Goal: Task Accomplishment & Management: Use online tool/utility

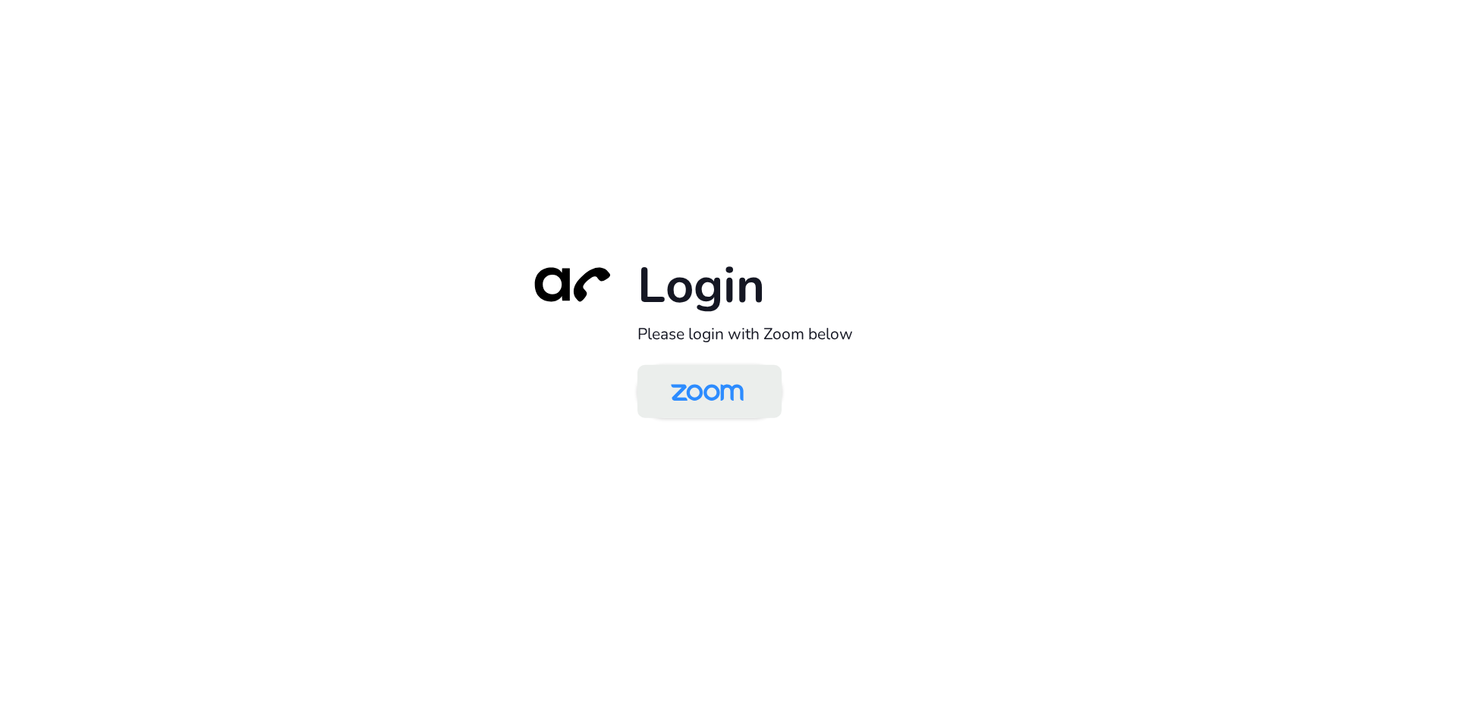
click at [691, 380] on img at bounding box center [707, 392] width 105 height 49
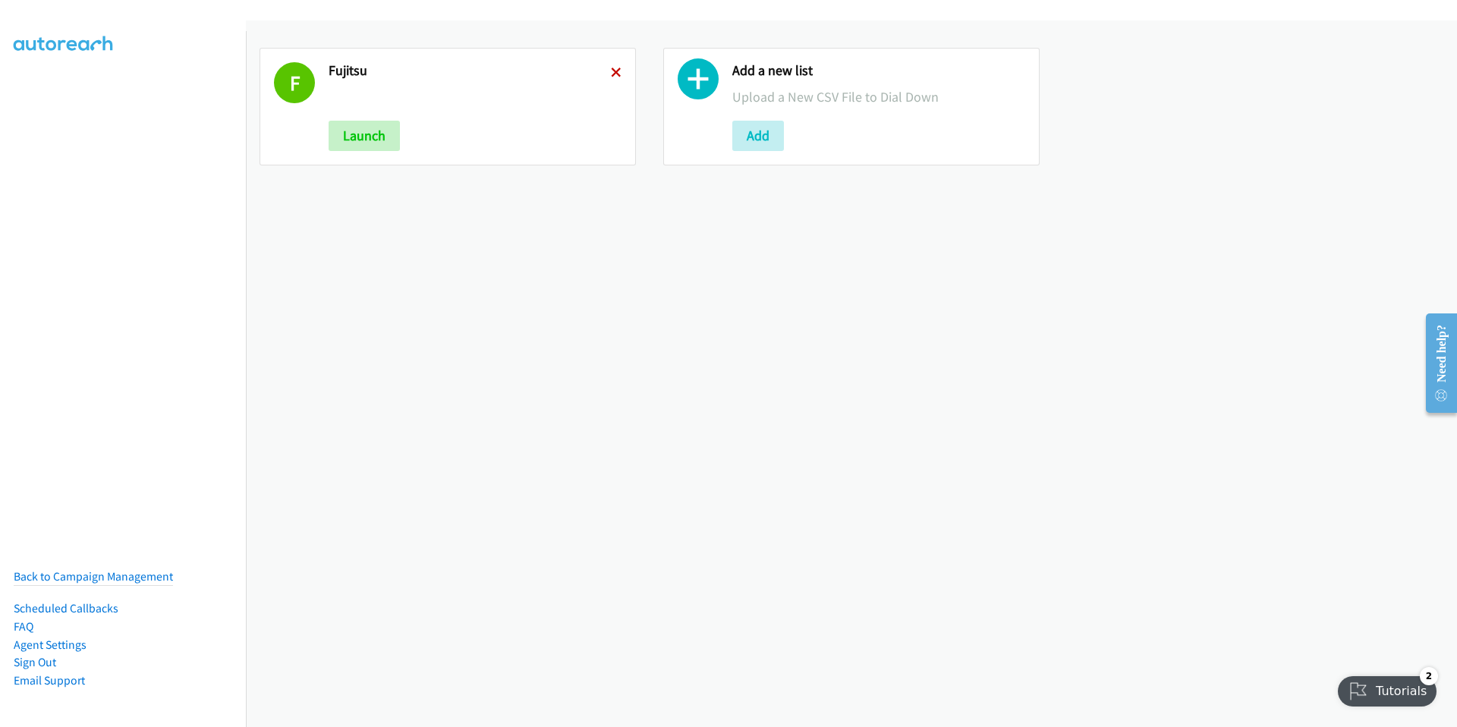
click at [614, 68] on icon at bounding box center [616, 73] width 11 height 11
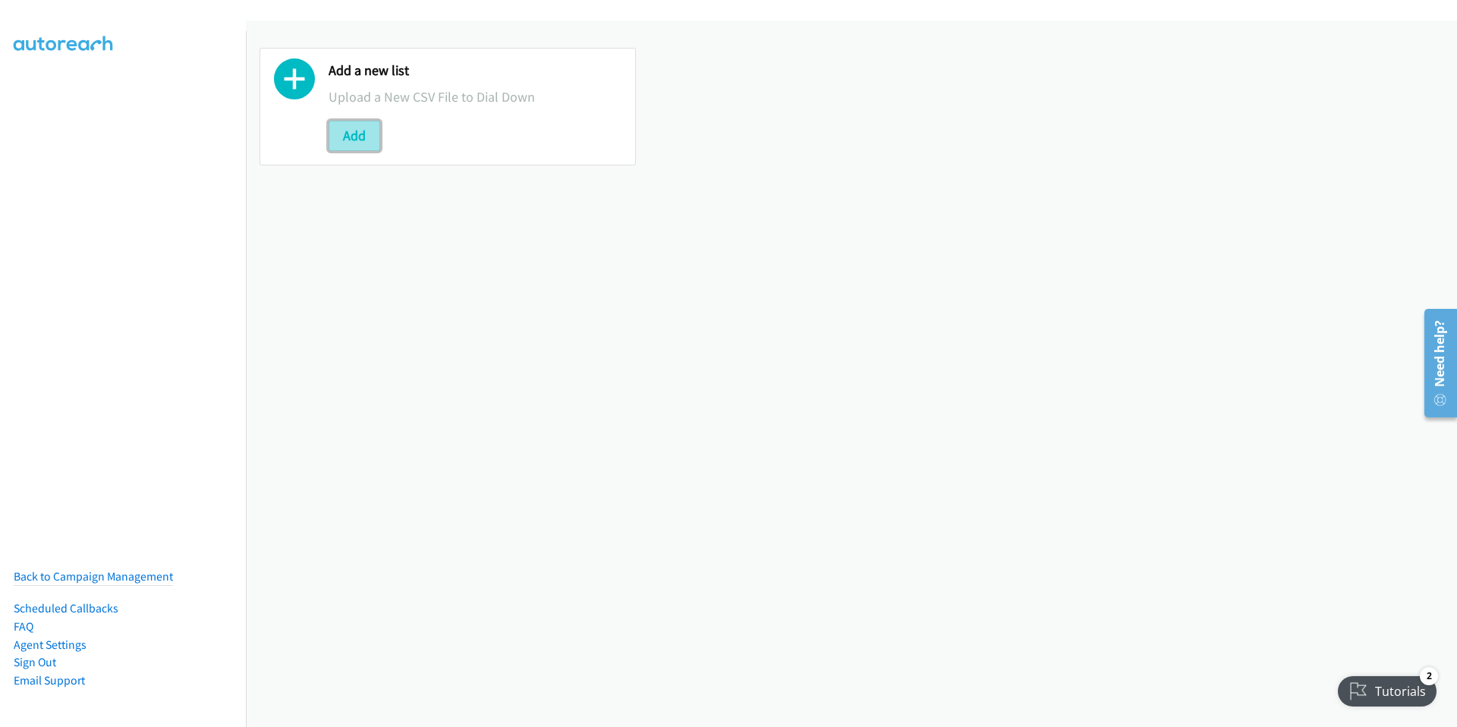
click at [354, 134] on button "Add" at bounding box center [355, 136] width 52 height 30
click at [358, 134] on button "Add" at bounding box center [355, 136] width 52 height 30
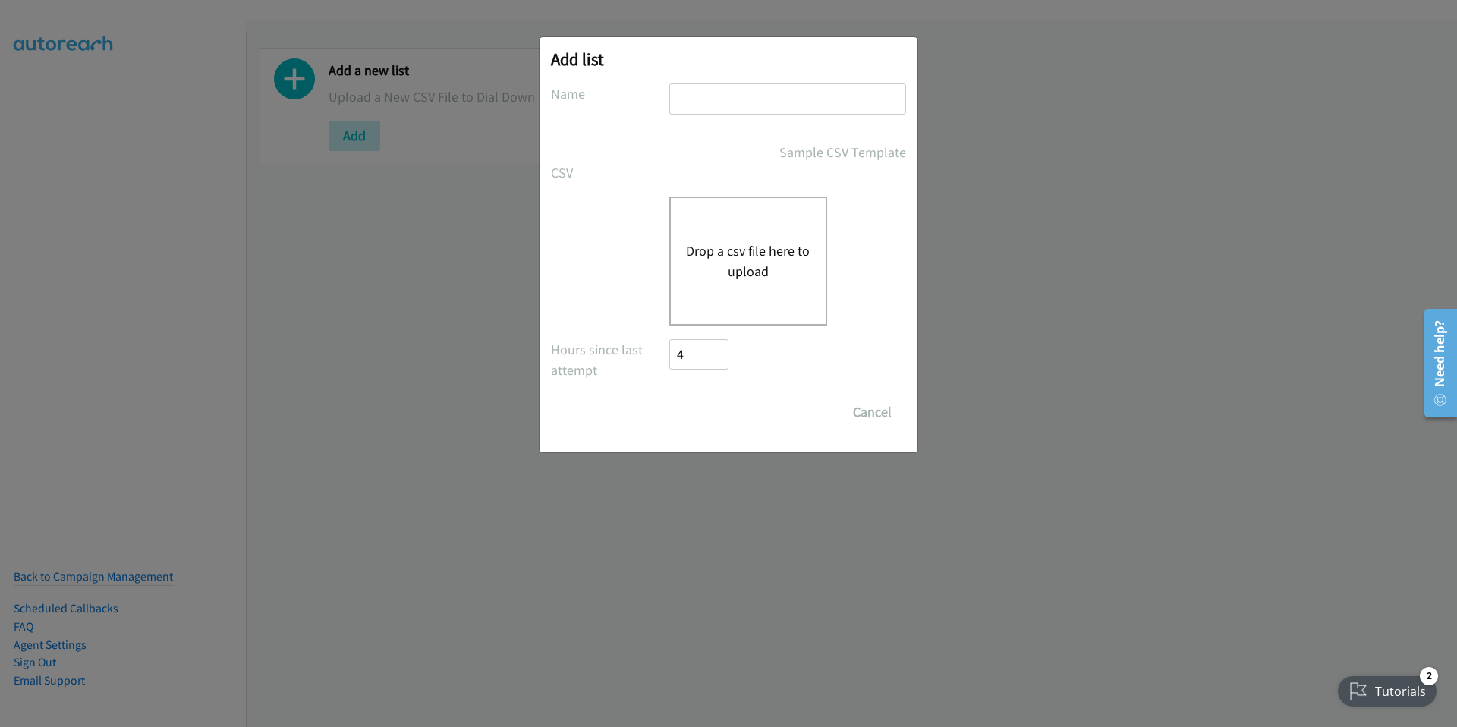
drag, startPoint x: 705, startPoint y: 88, endPoint x: 706, endPoint y: 99, distance: 10.7
click at [706, 95] on input "text" at bounding box center [787, 98] width 237 height 31
click at [708, 91] on input "text" at bounding box center [787, 98] width 237 height 31
click at [1054, 239] on div "Add list No phone fields were returned for that Report or List View Please uplo…" at bounding box center [728, 370] width 1457 height 713
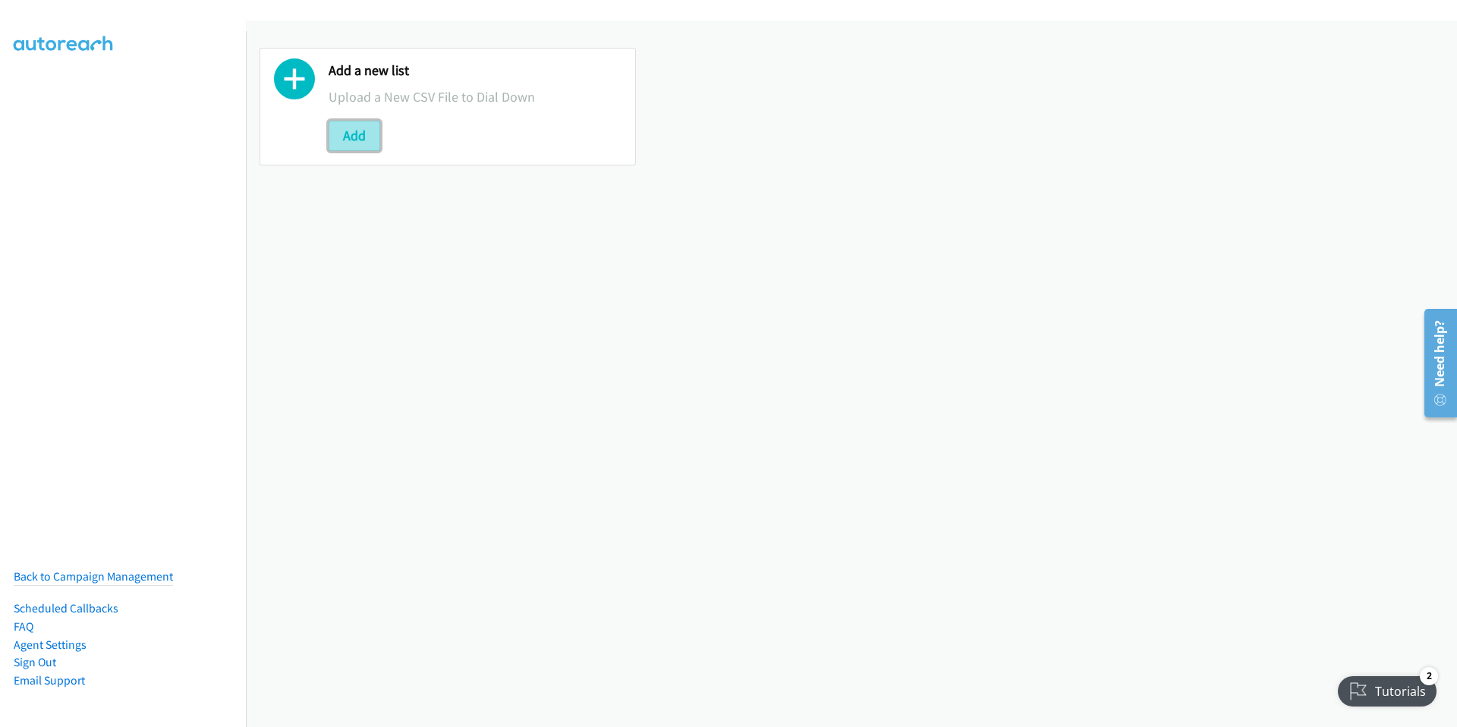
click at [367, 129] on button "Add" at bounding box center [355, 136] width 52 height 30
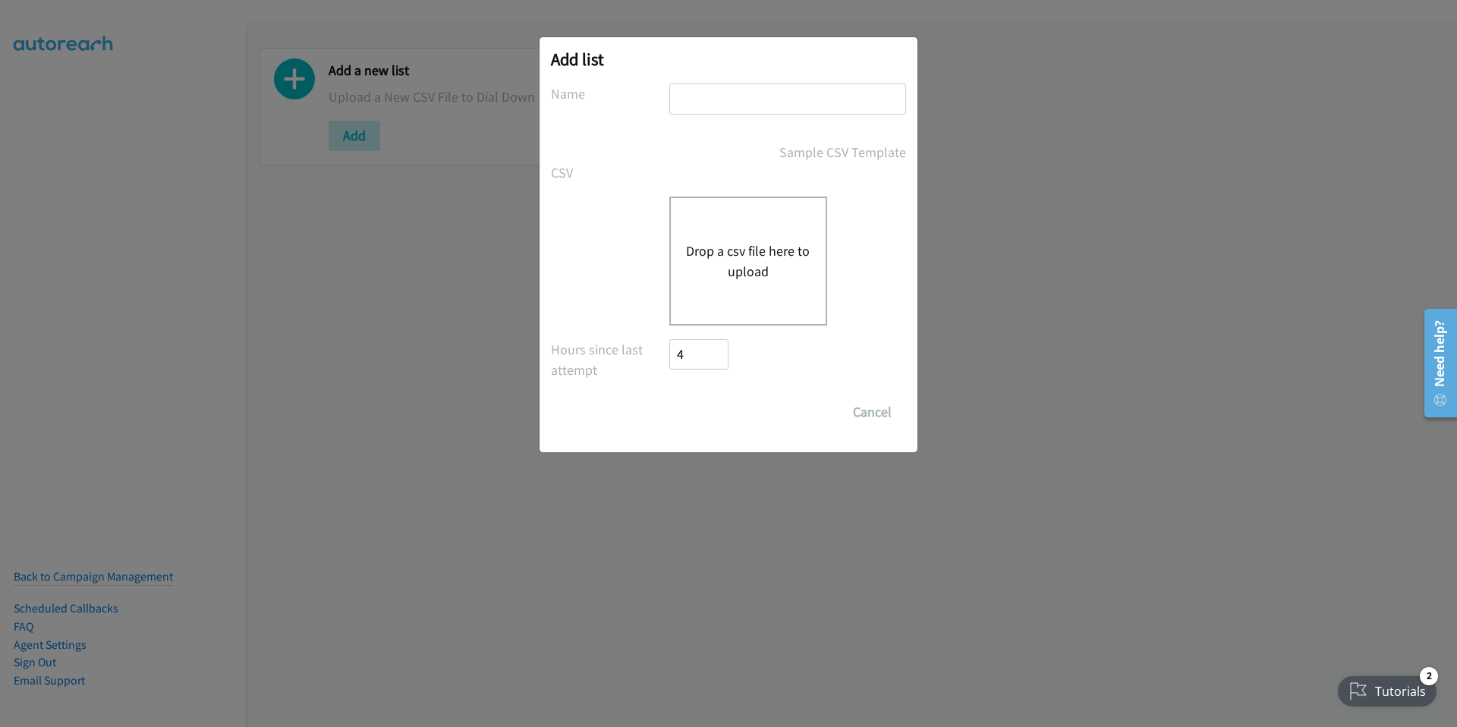
click at [741, 250] on button "Drop a csv file here to upload" at bounding box center [748, 261] width 124 height 41
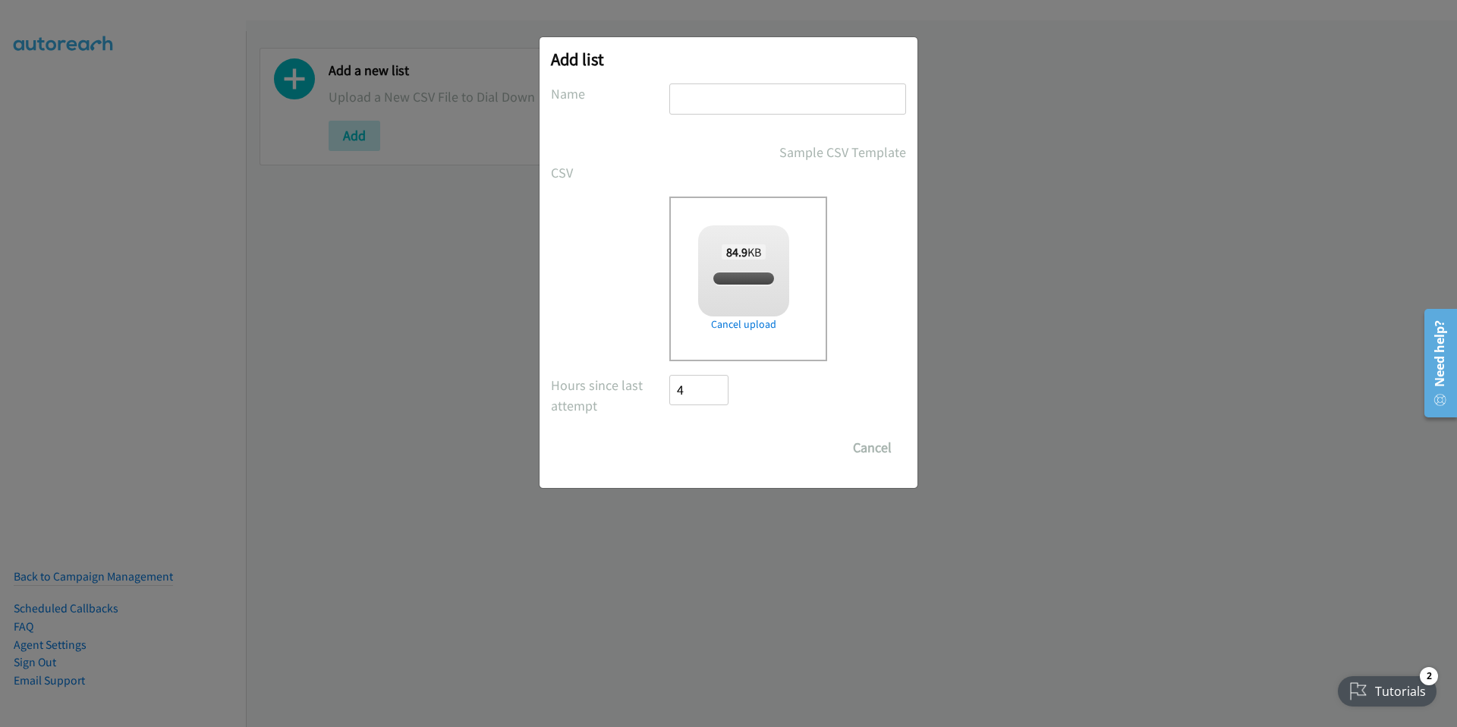
click at [701, 93] on input "text" at bounding box center [787, 98] width 237 height 31
checkbox input "true"
type input "HP workstations"
click at [717, 451] on input "Save List" at bounding box center [709, 448] width 80 height 30
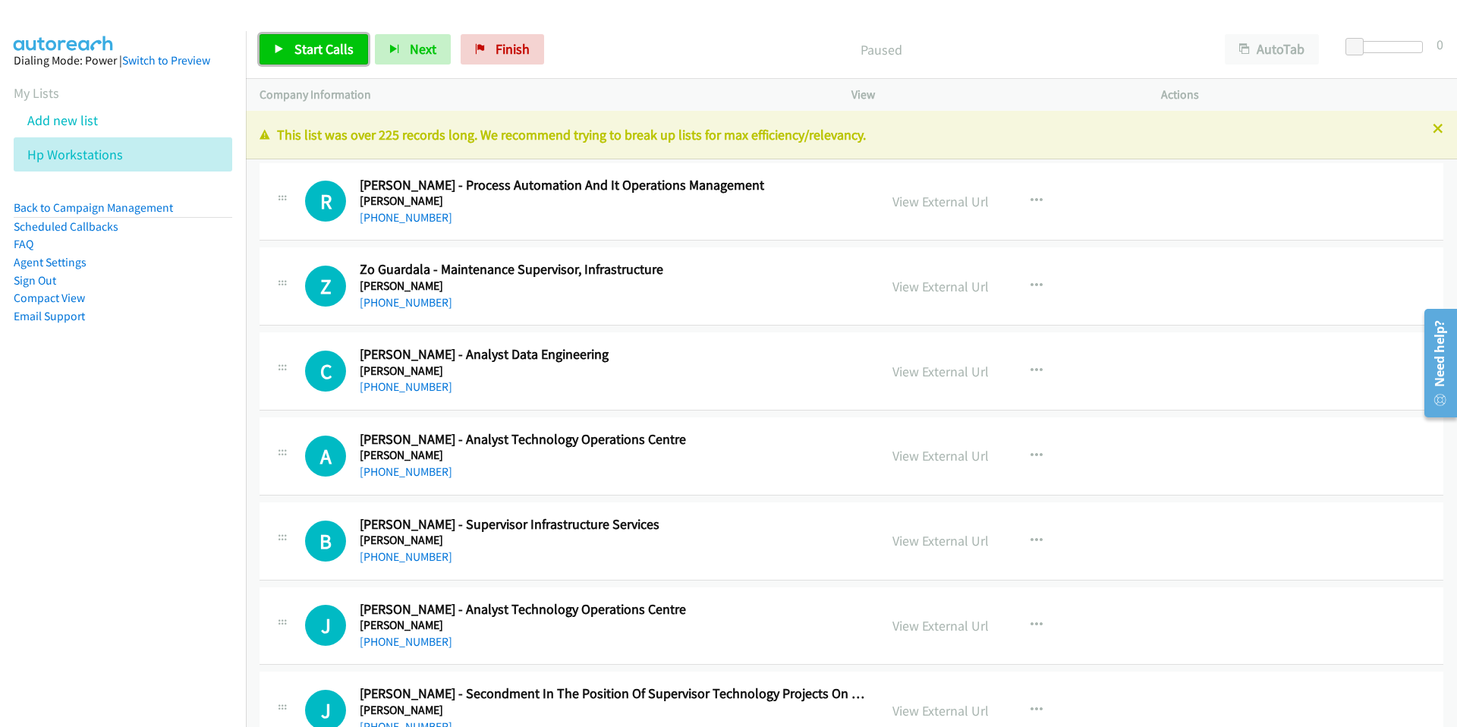
click at [320, 40] on span "Start Calls" at bounding box center [323, 48] width 59 height 17
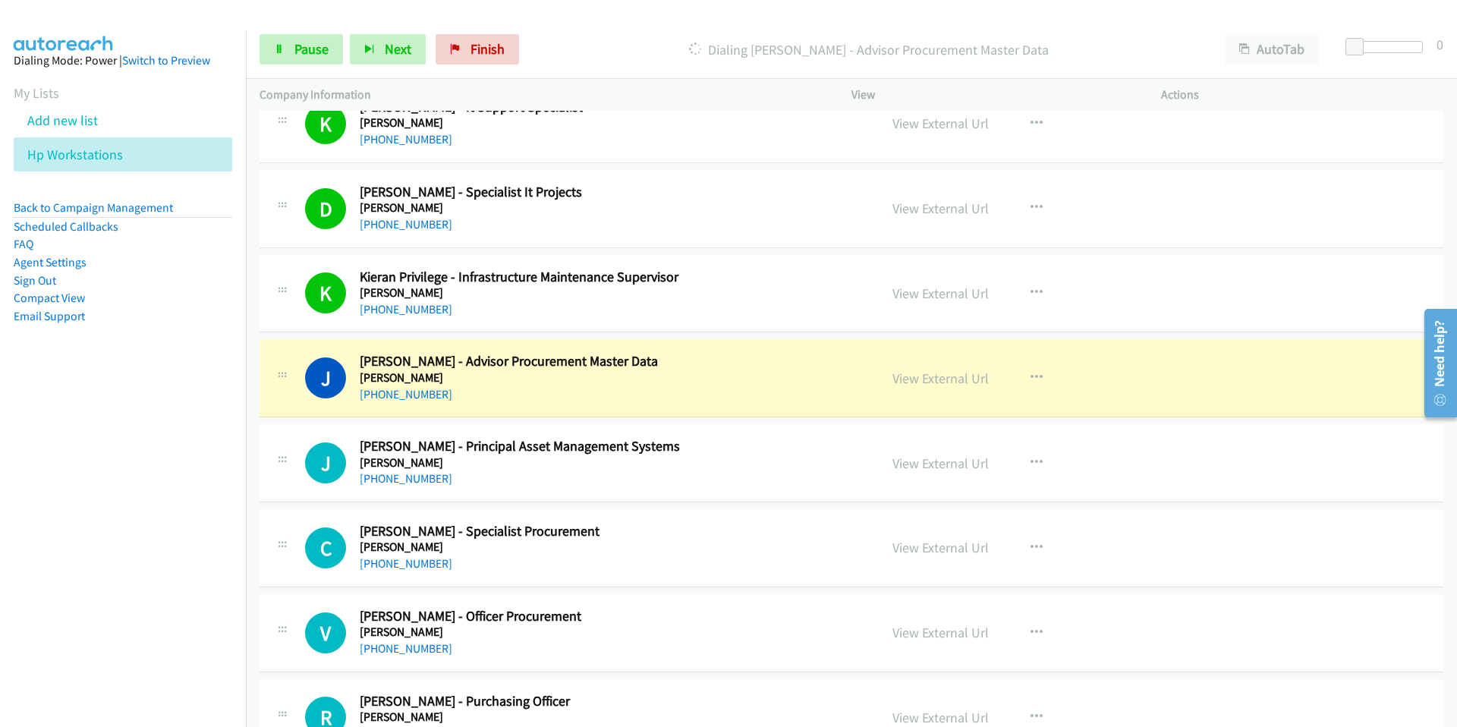
scroll to position [1279, 0]
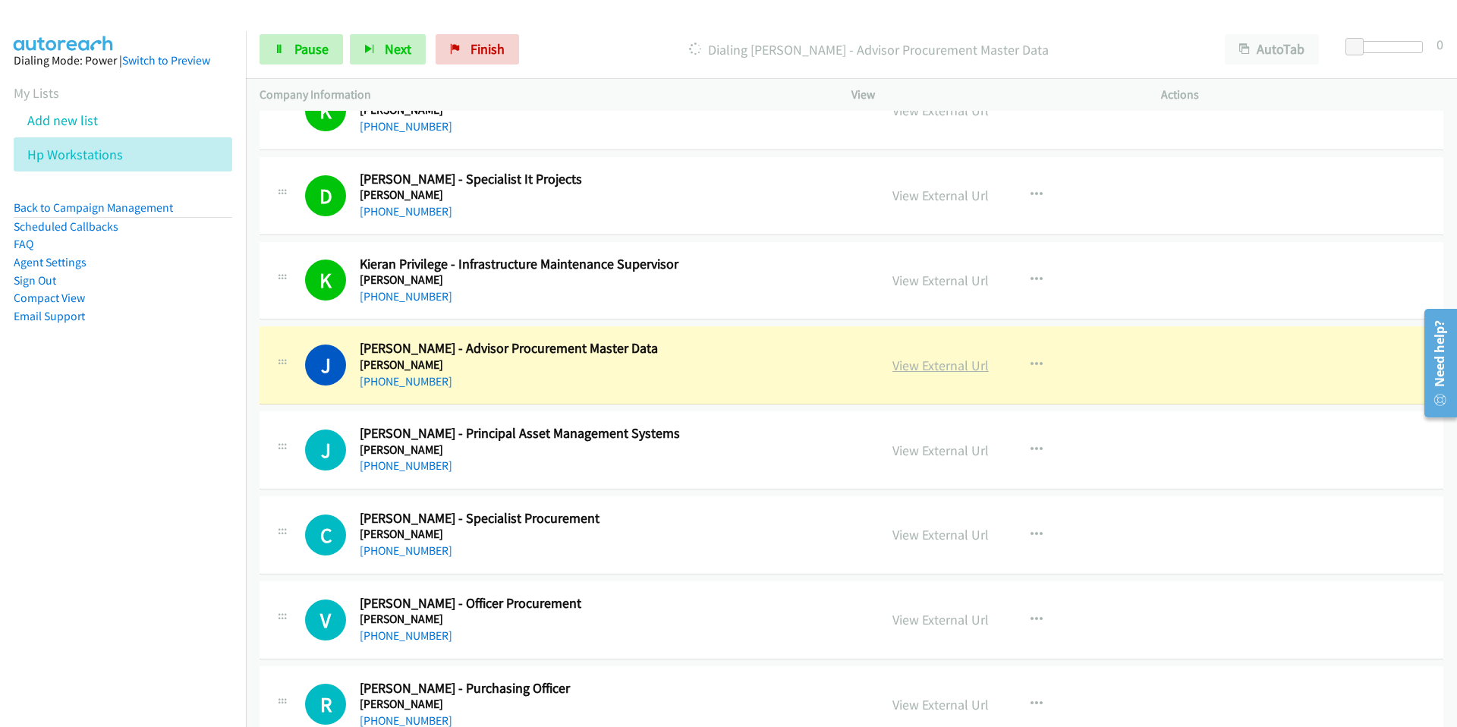
click at [923, 366] on link "View External Url" at bounding box center [941, 365] width 96 height 17
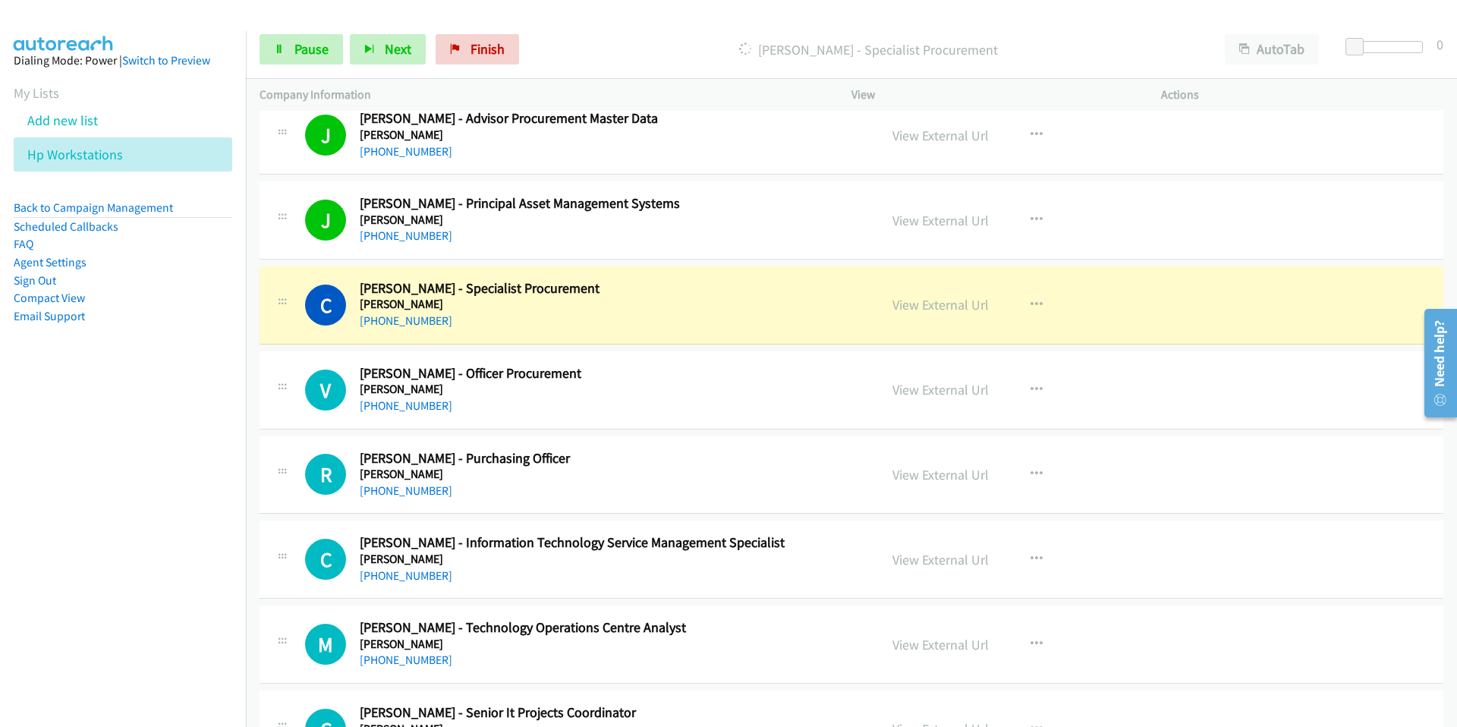
scroll to position [1510, 0]
click at [945, 305] on link "View External Url" at bounding box center [941, 303] width 96 height 17
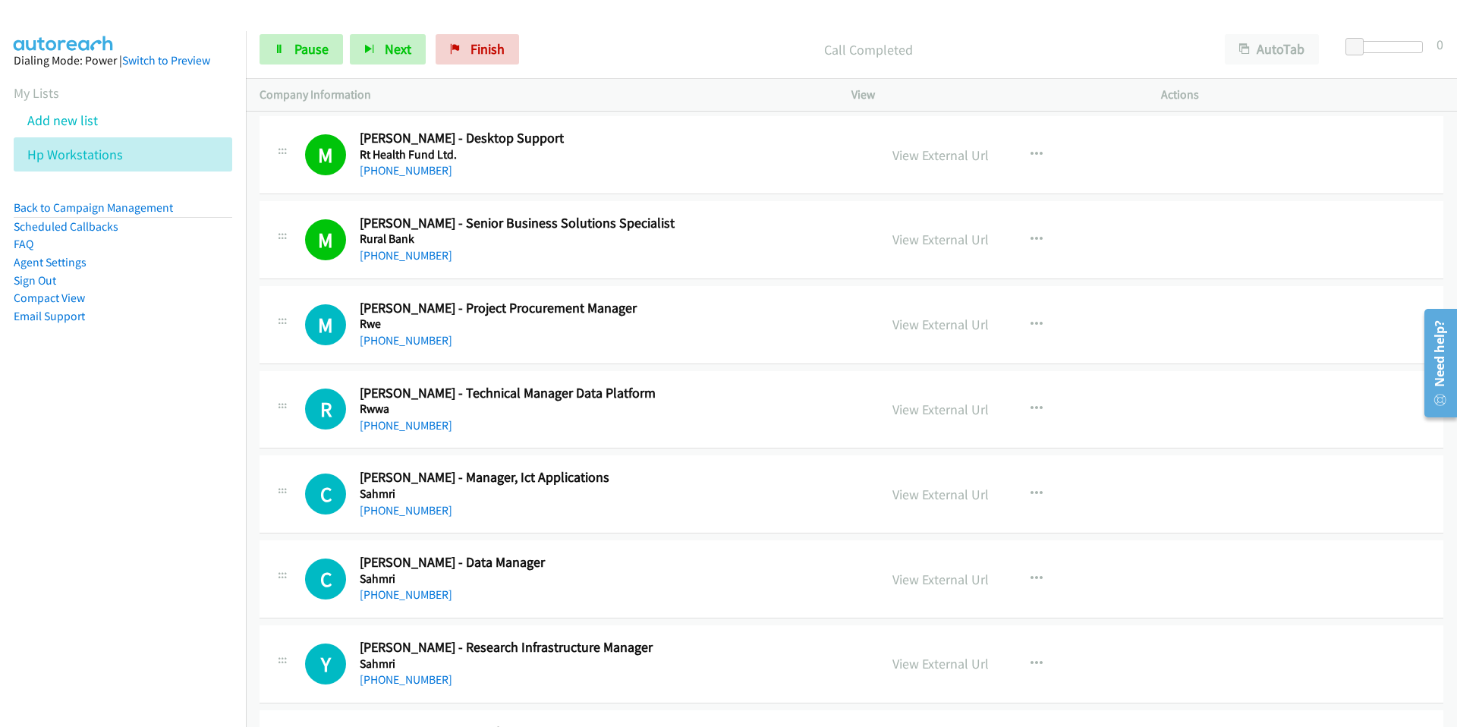
scroll to position [2427, 0]
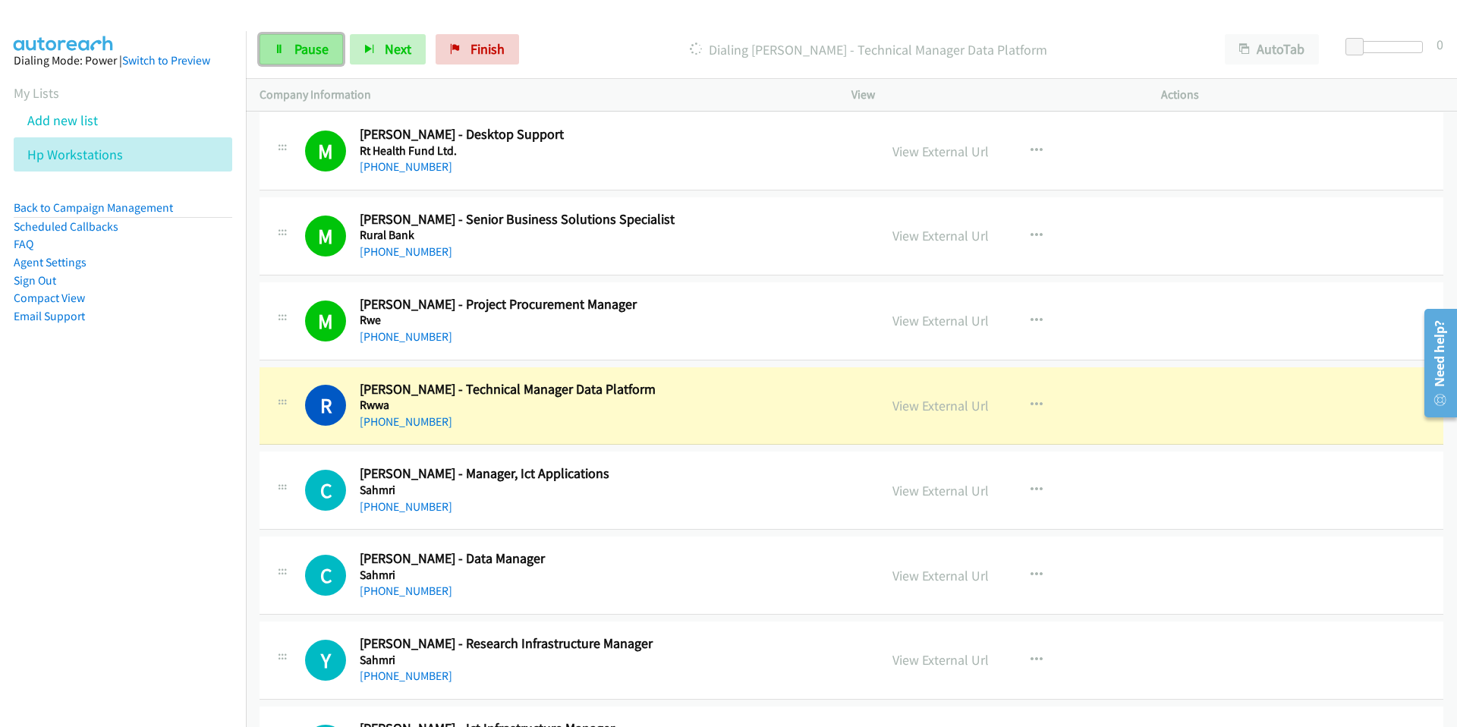
click at [304, 52] on span "Pause" at bounding box center [311, 48] width 34 height 17
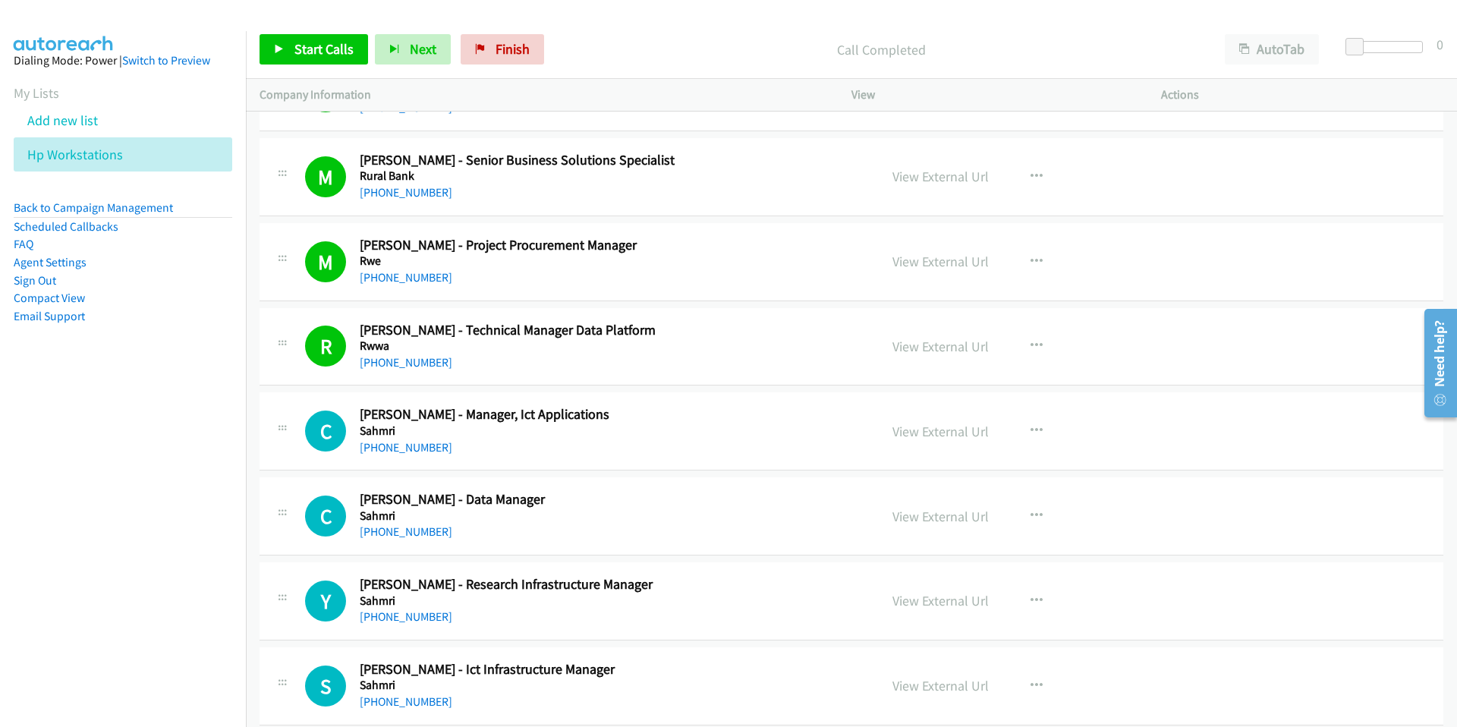
scroll to position [2487, 0]
click at [1038, 427] on icon "button" at bounding box center [1037, 431] width 12 height 12
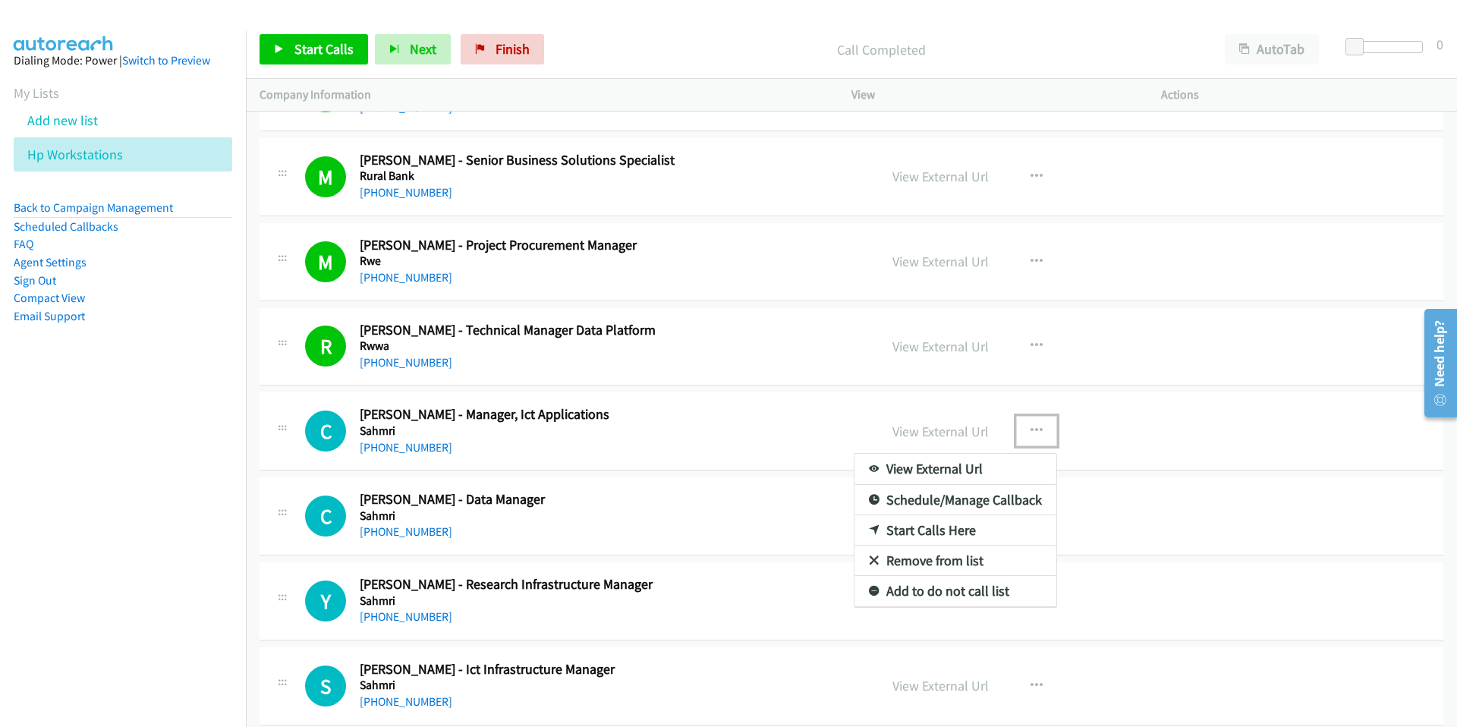
click at [934, 531] on link "Start Calls Here" at bounding box center [956, 530] width 202 height 30
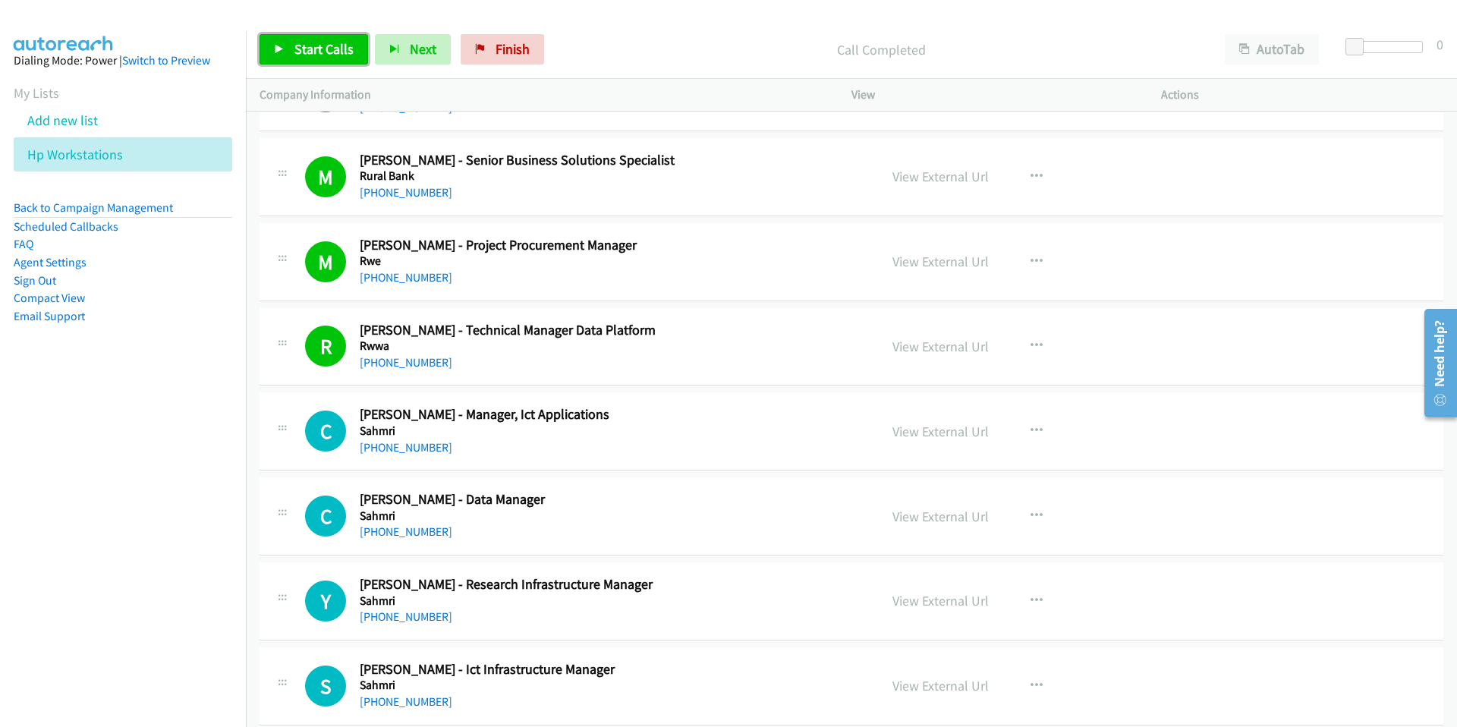
click at [320, 52] on span "Start Calls" at bounding box center [323, 48] width 59 height 17
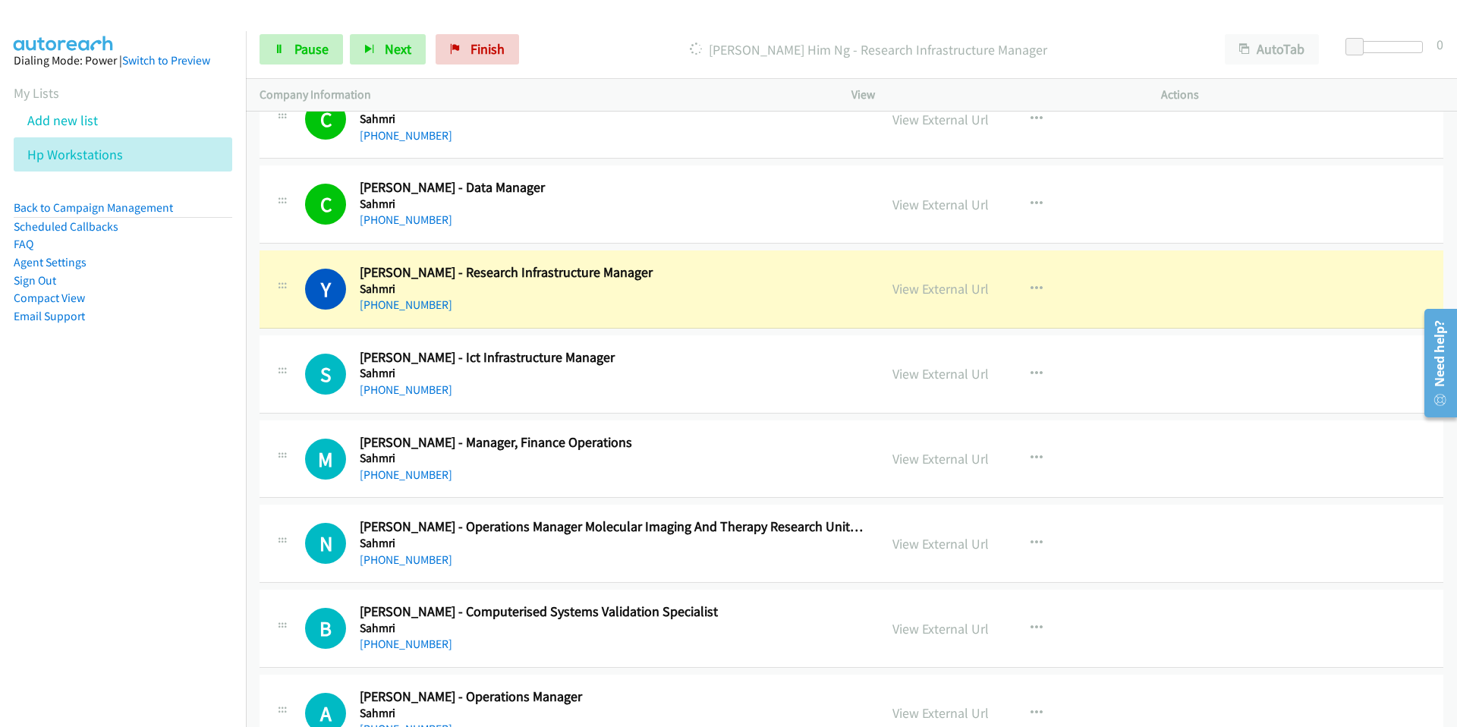
scroll to position [2800, 0]
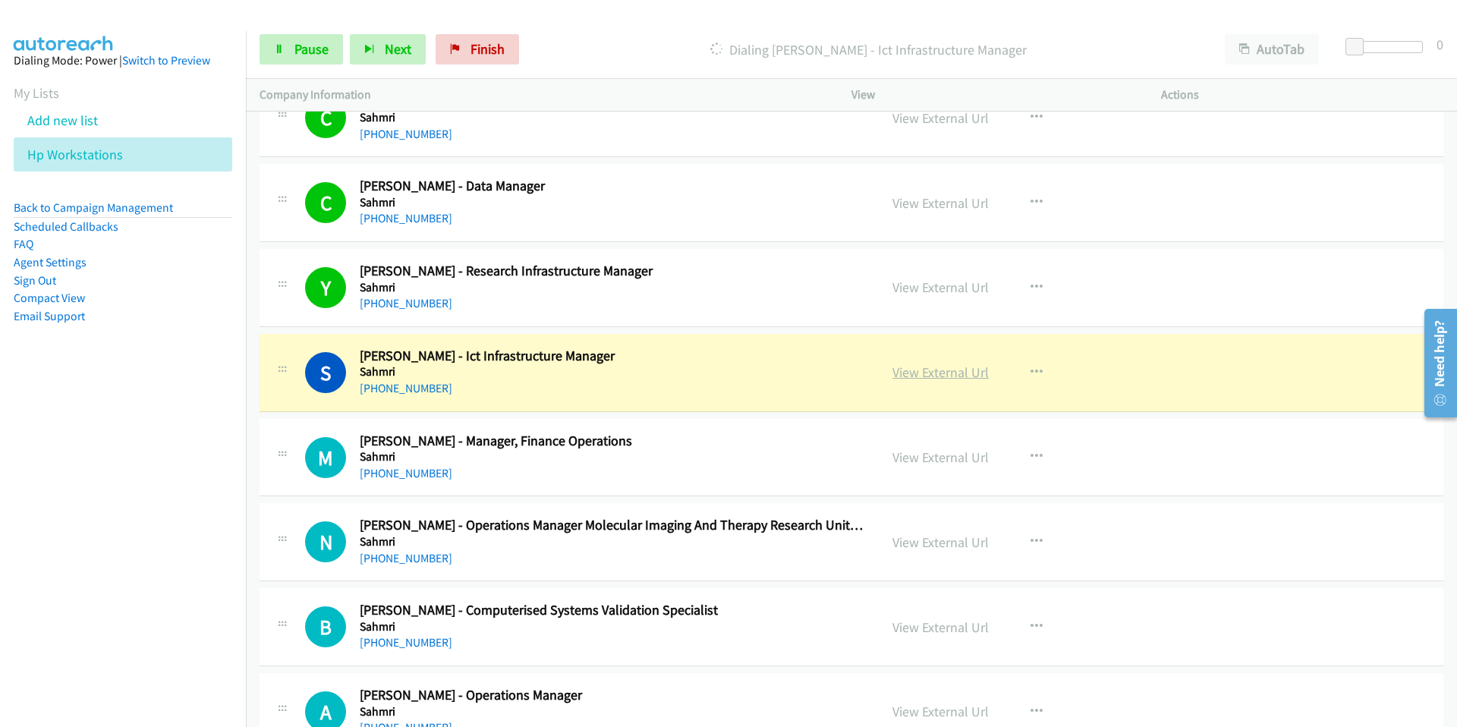
click at [946, 370] on link "View External Url" at bounding box center [941, 372] width 96 height 17
drag, startPoint x: 308, startPoint y: 46, endPoint x: 427, endPoint y: 114, distance: 137.0
click at [307, 46] on span "Pause" at bounding box center [311, 48] width 34 height 17
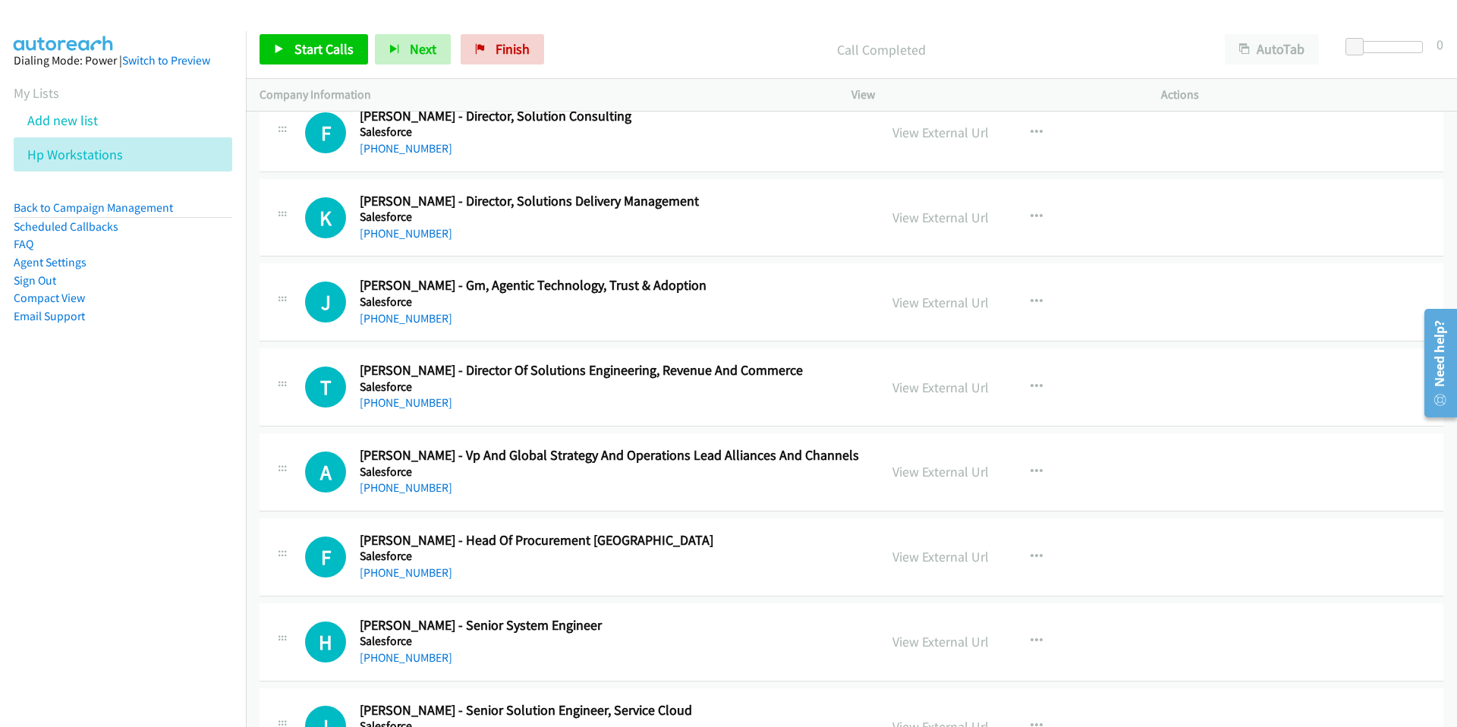
scroll to position [4432, 0]
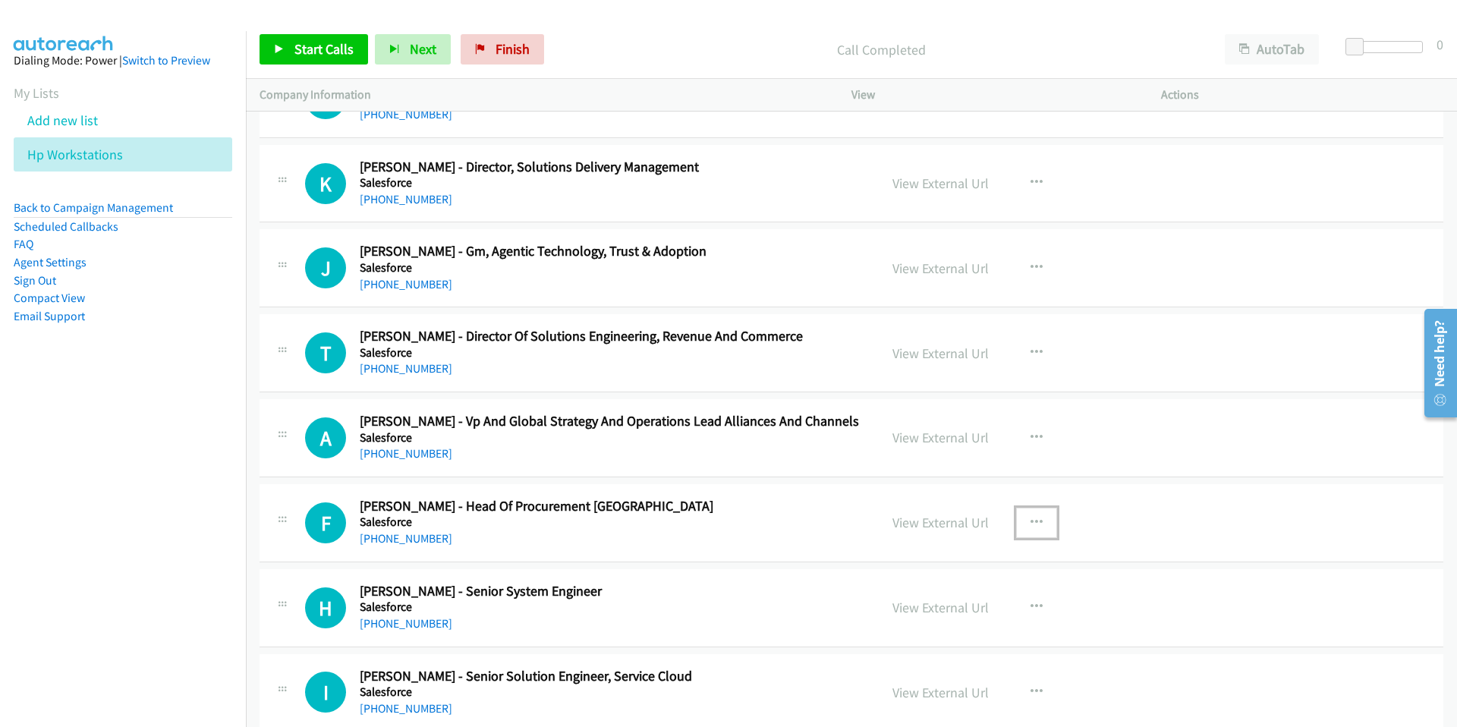
click at [1035, 521] on icon "button" at bounding box center [1037, 523] width 12 height 12
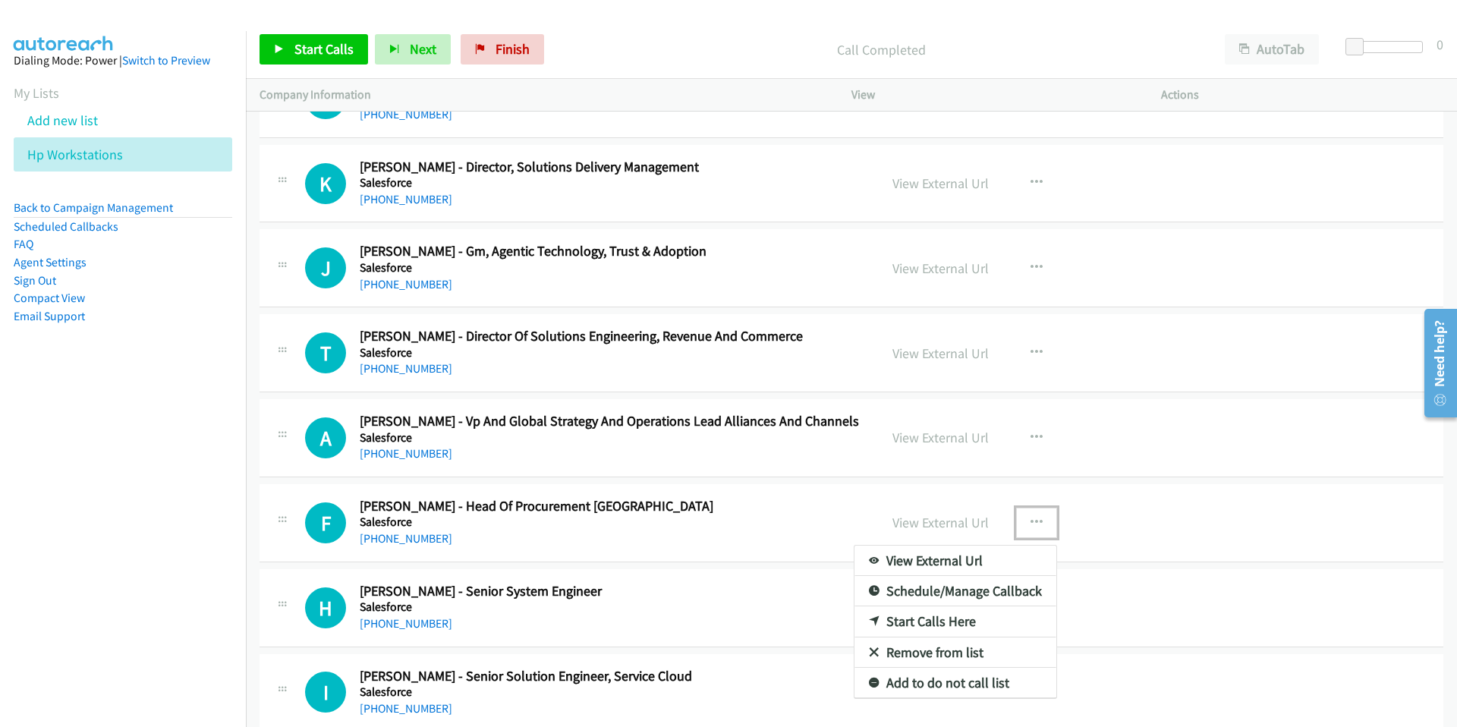
click at [936, 622] on link "Start Calls Here" at bounding box center [956, 621] width 202 height 30
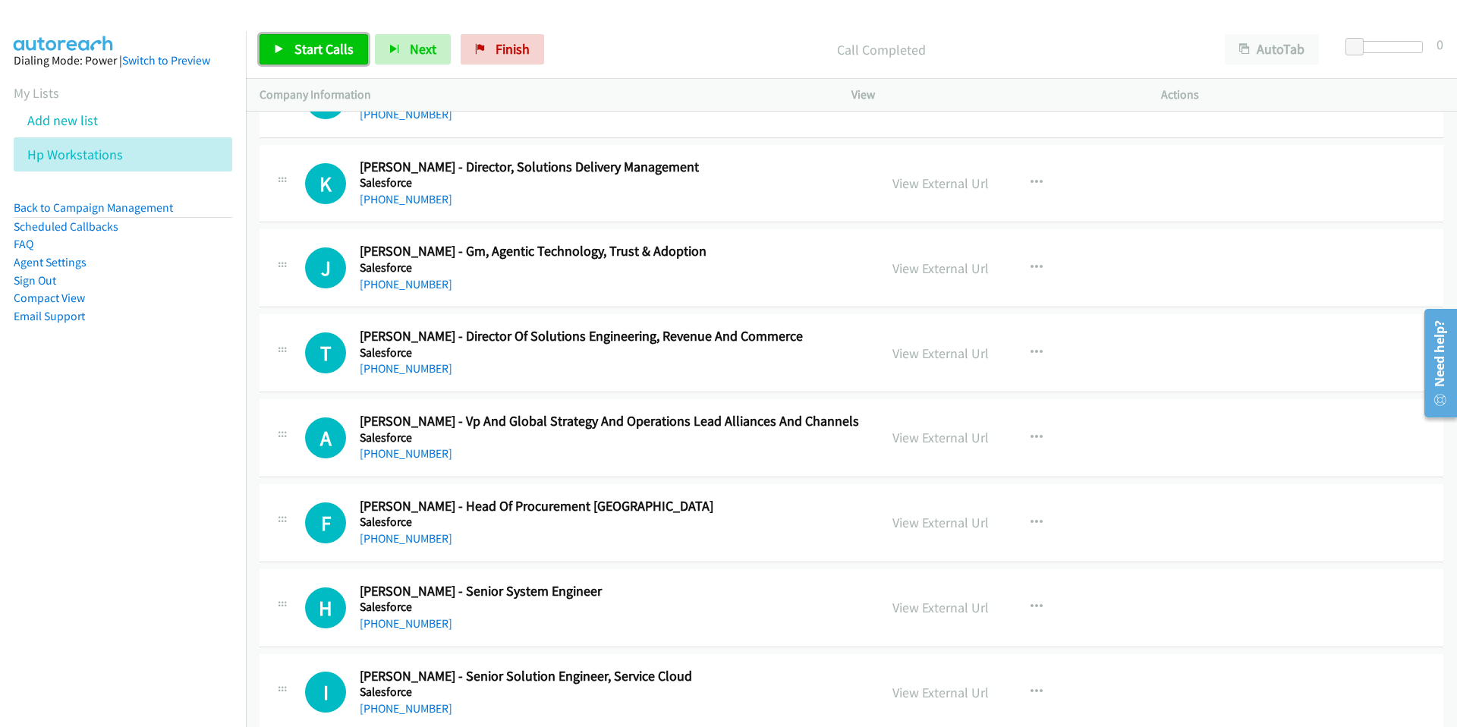
click at [308, 51] on span "Start Calls" at bounding box center [323, 48] width 59 height 17
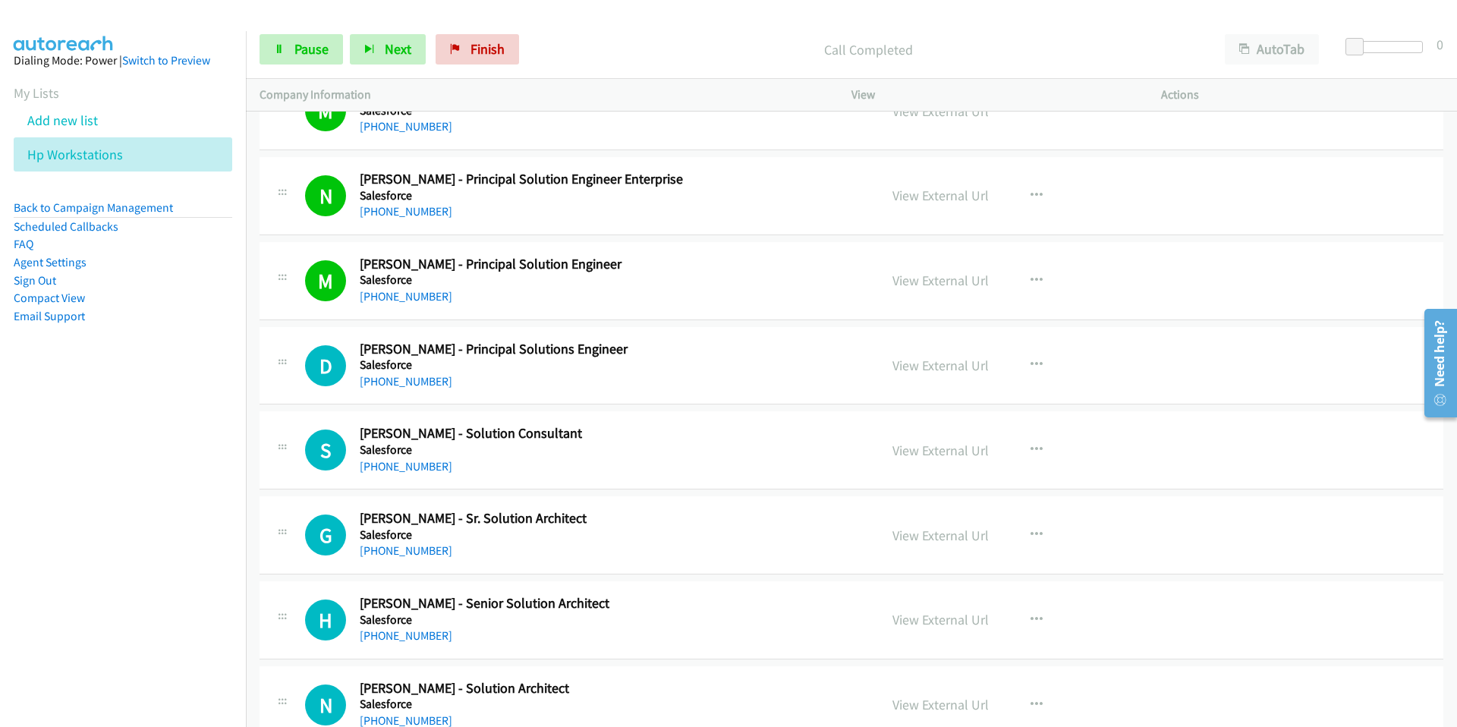
scroll to position [5687, 0]
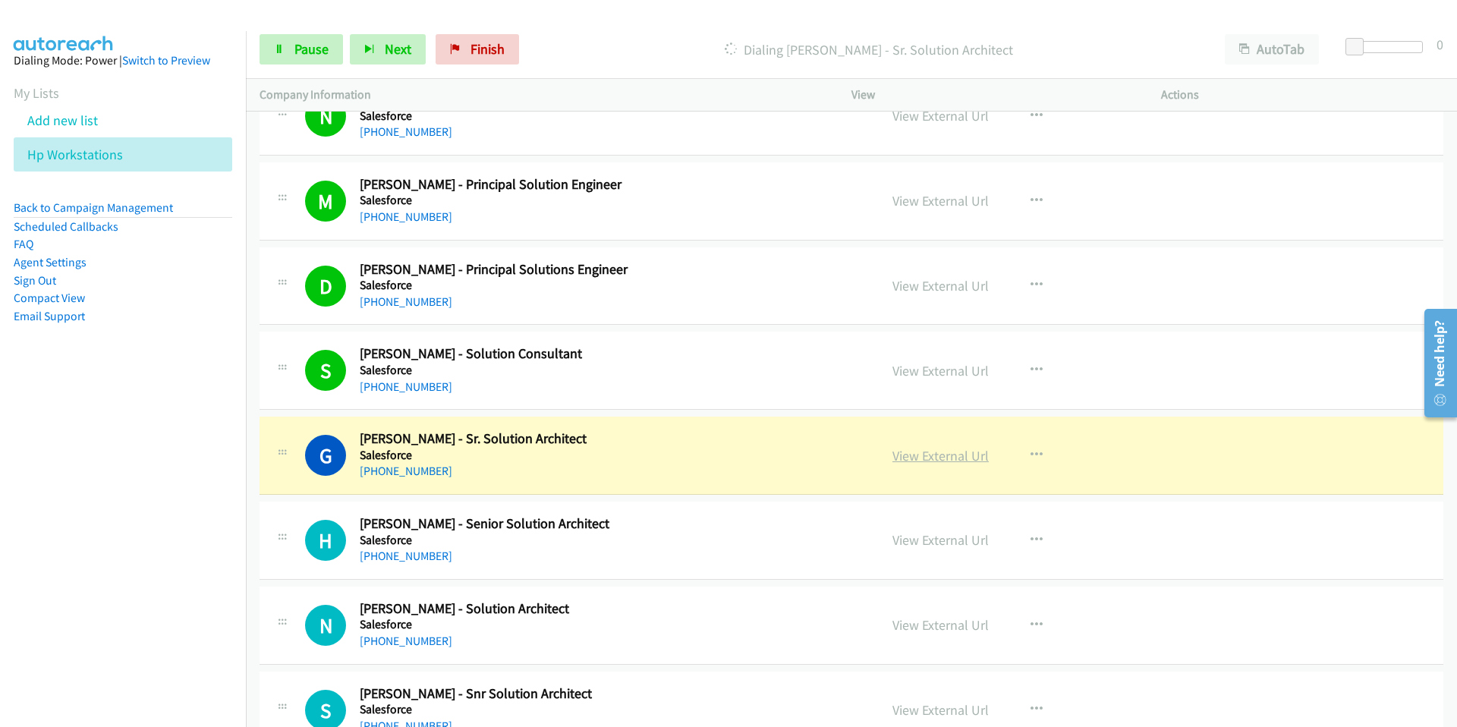
click at [940, 457] on link "View External Url" at bounding box center [941, 455] width 96 height 17
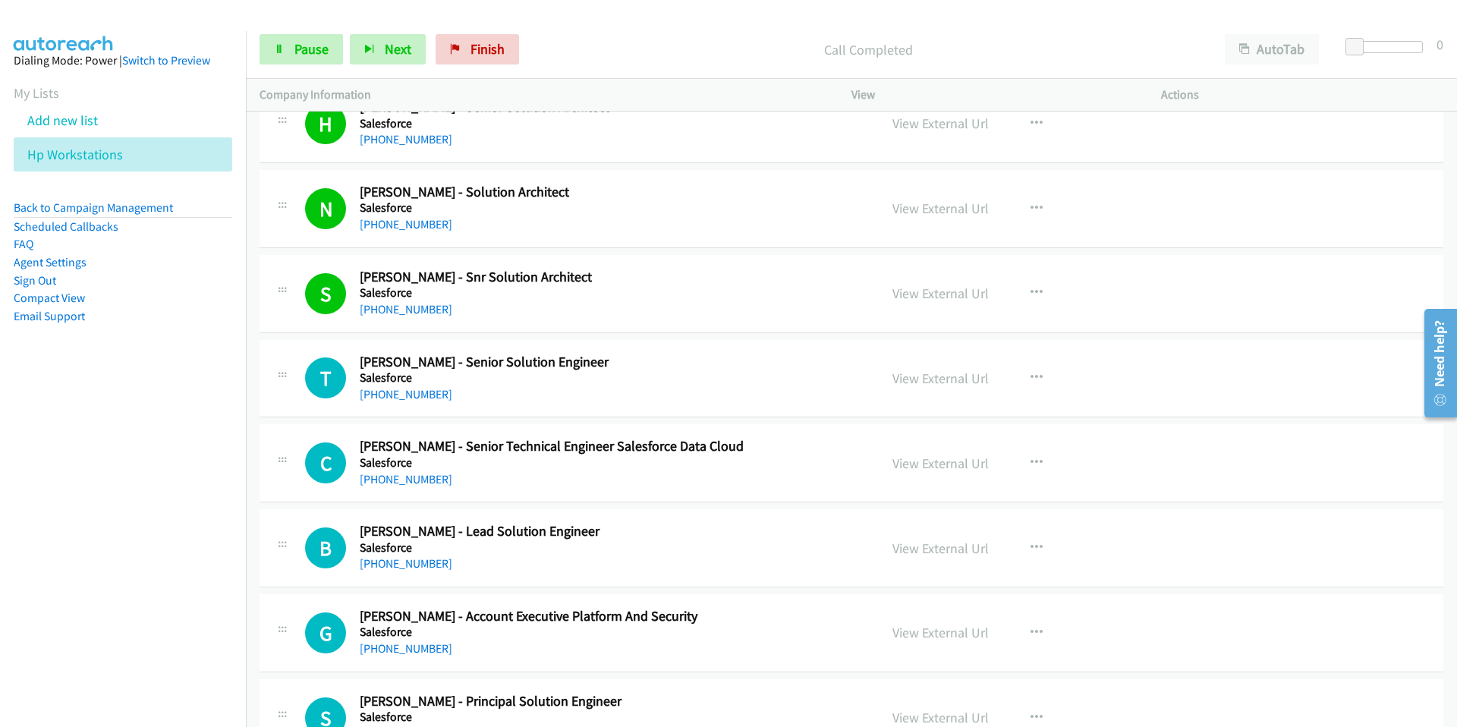
scroll to position [6109, 0]
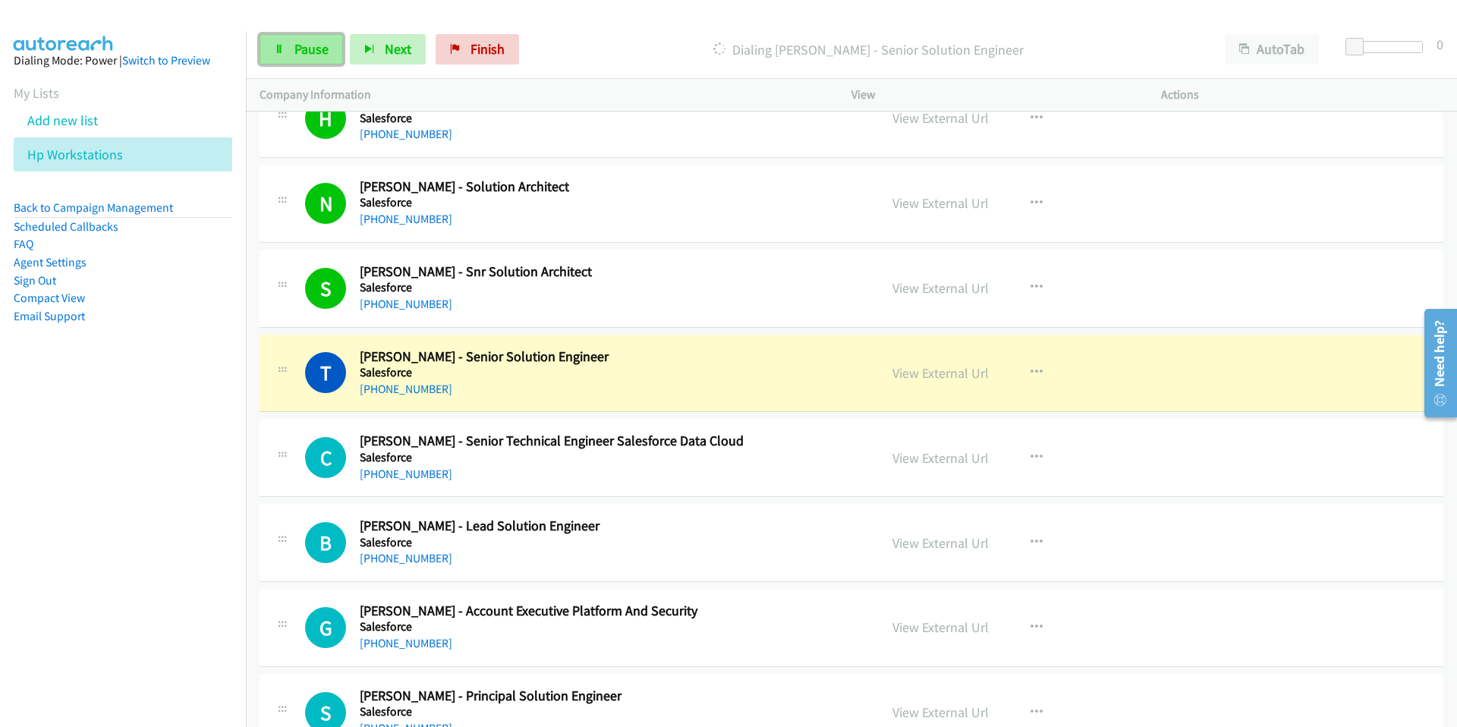
drag, startPoint x: 299, startPoint y: 48, endPoint x: 305, endPoint y: 60, distance: 13.6
click at [299, 48] on span "Pause" at bounding box center [311, 48] width 34 height 17
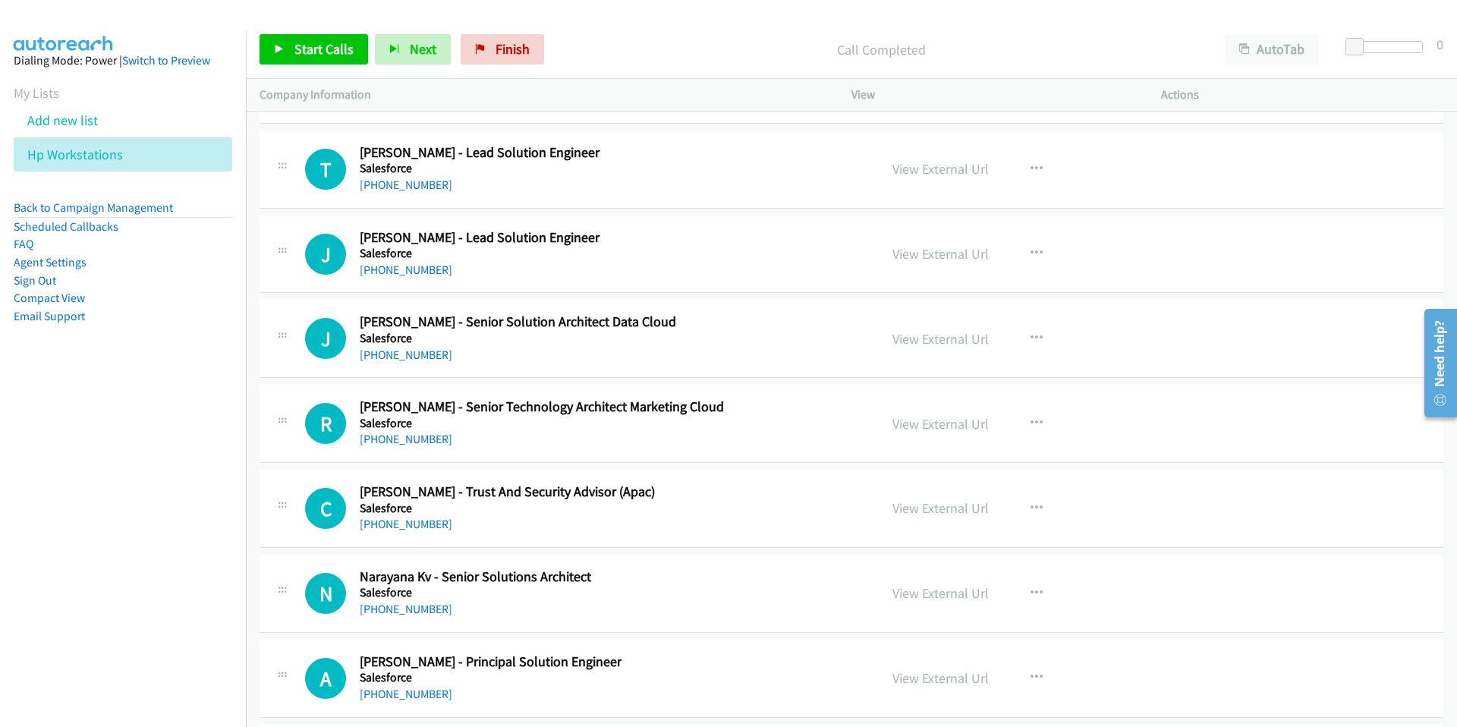
scroll to position [8437, 0]
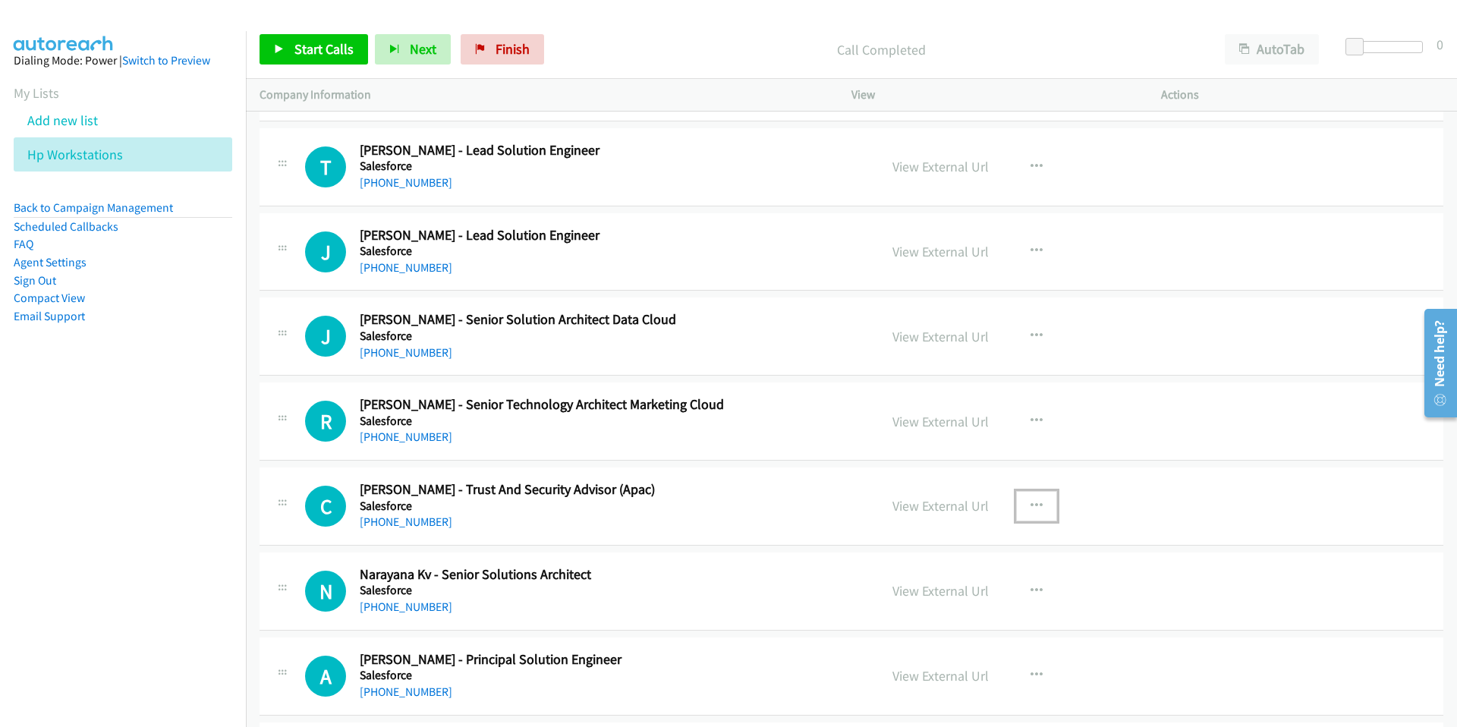
click at [1038, 503] on icon "button" at bounding box center [1037, 506] width 12 height 12
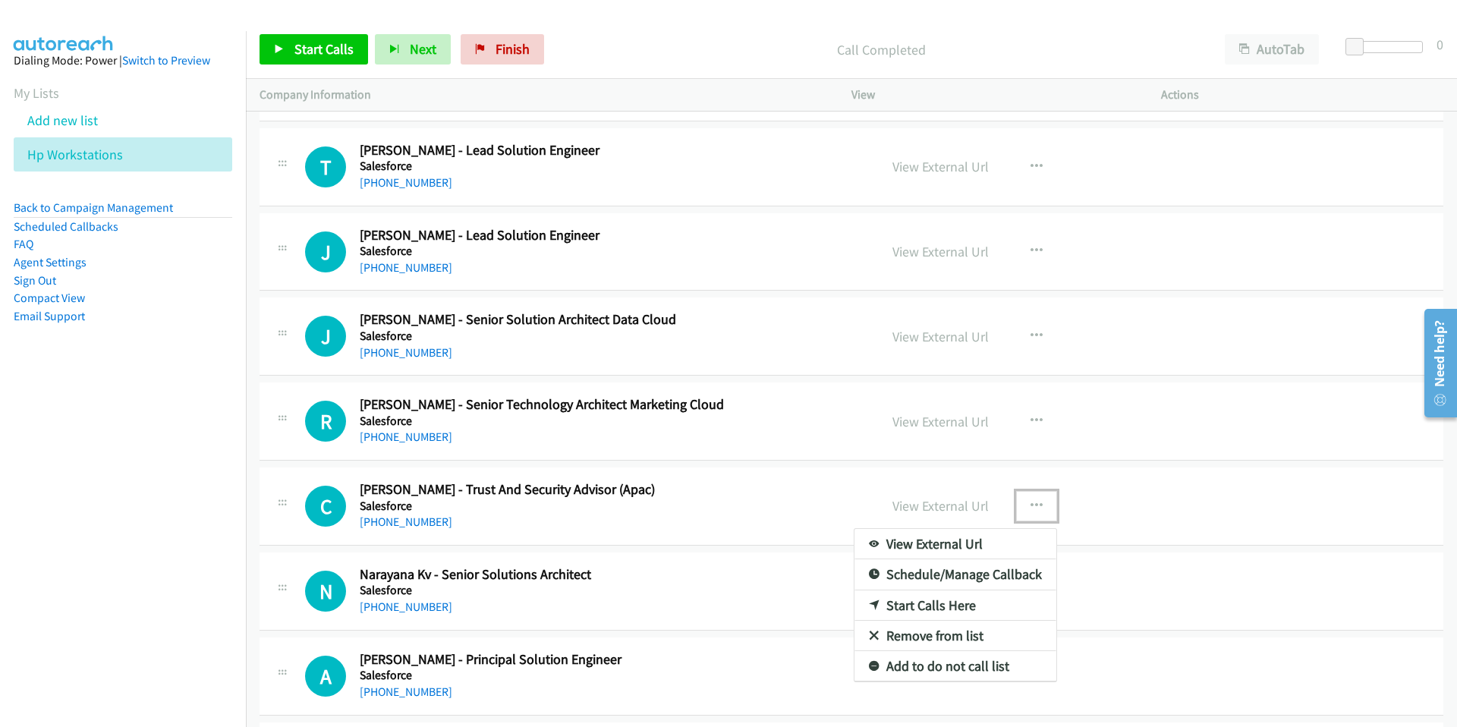
click at [1248, 575] on div at bounding box center [728, 363] width 1457 height 727
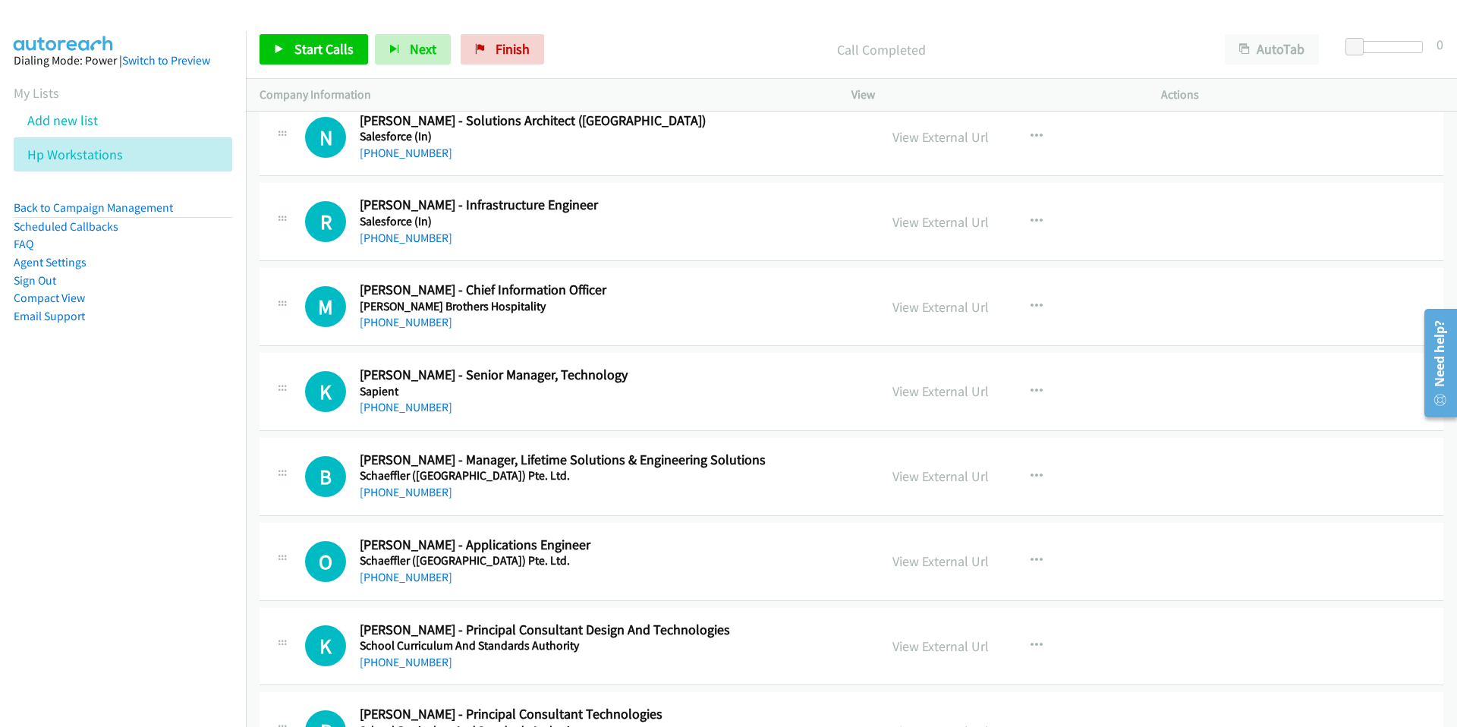
scroll to position [9920, 0]
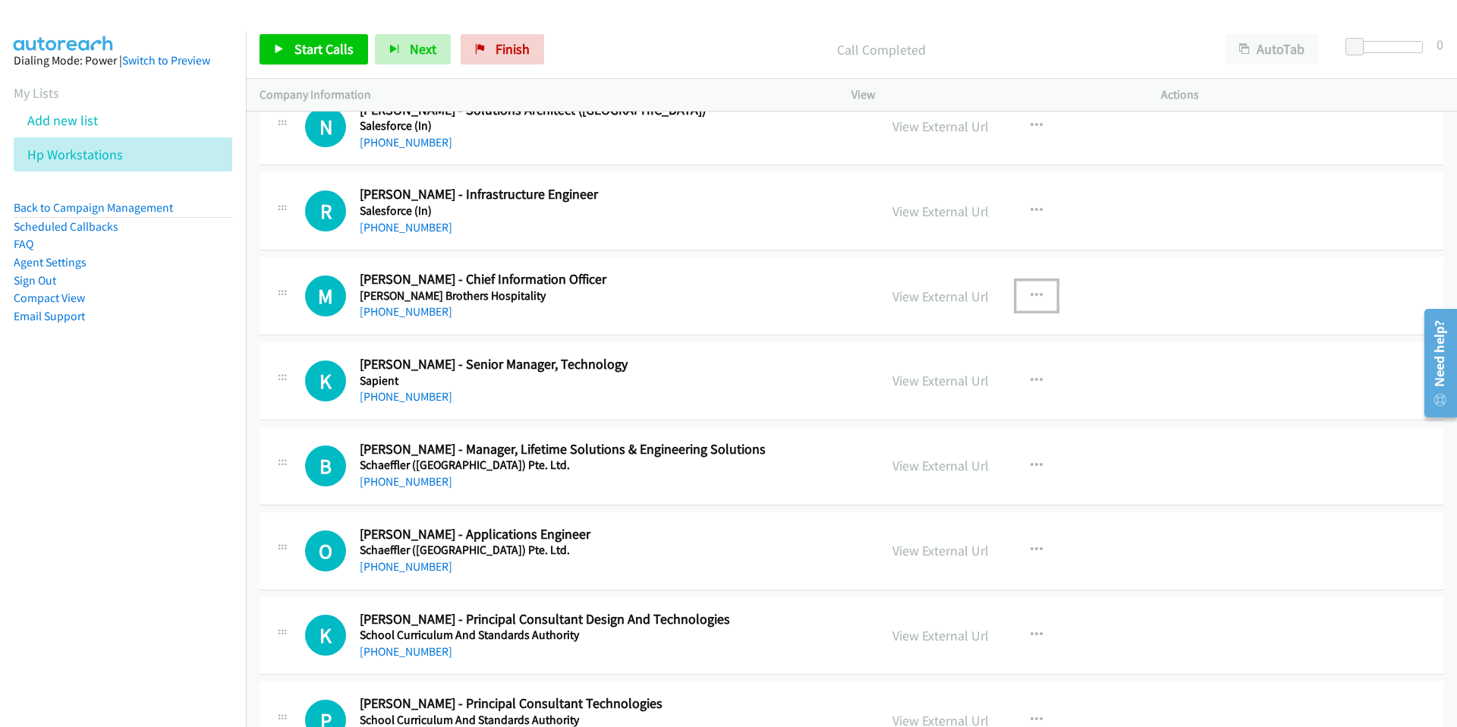
click at [1044, 289] on button "button" at bounding box center [1036, 296] width 41 height 30
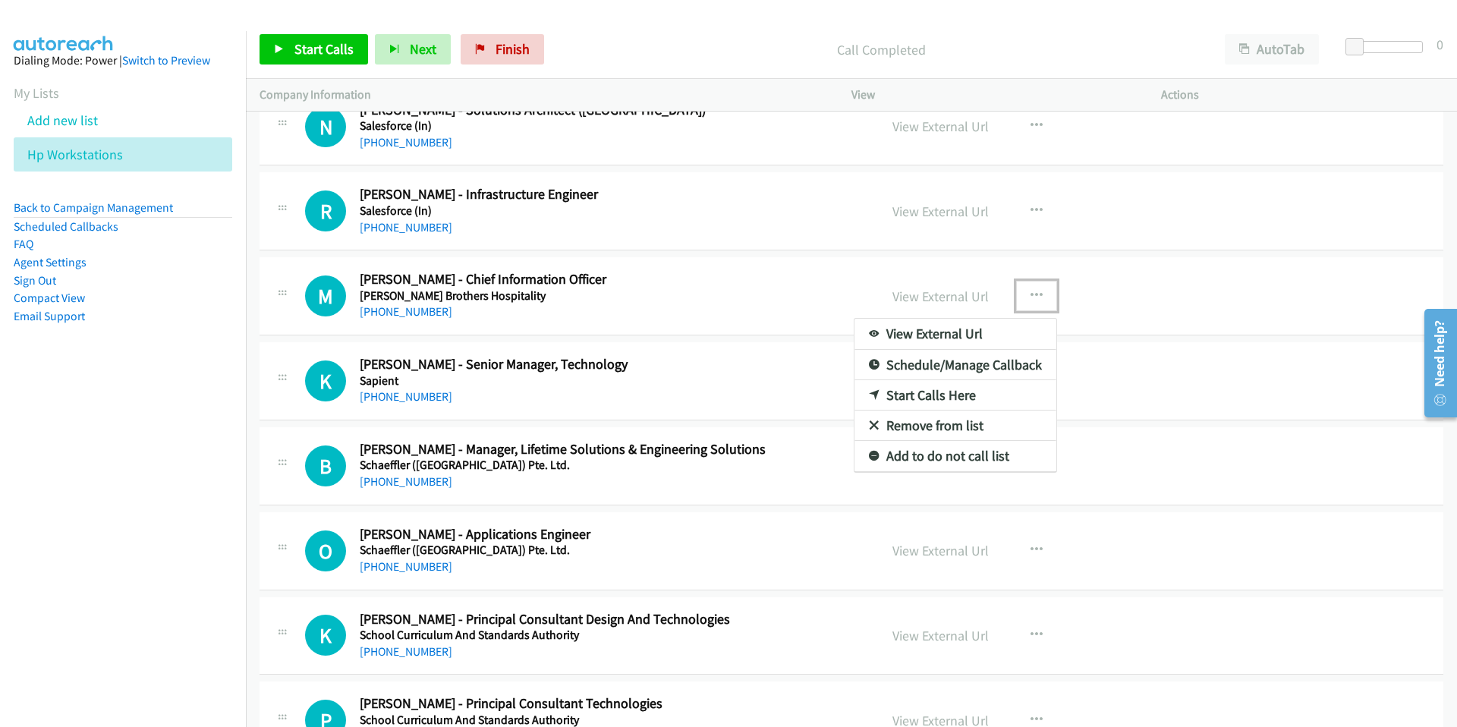
click at [933, 395] on link "Start Calls Here" at bounding box center [956, 395] width 202 height 30
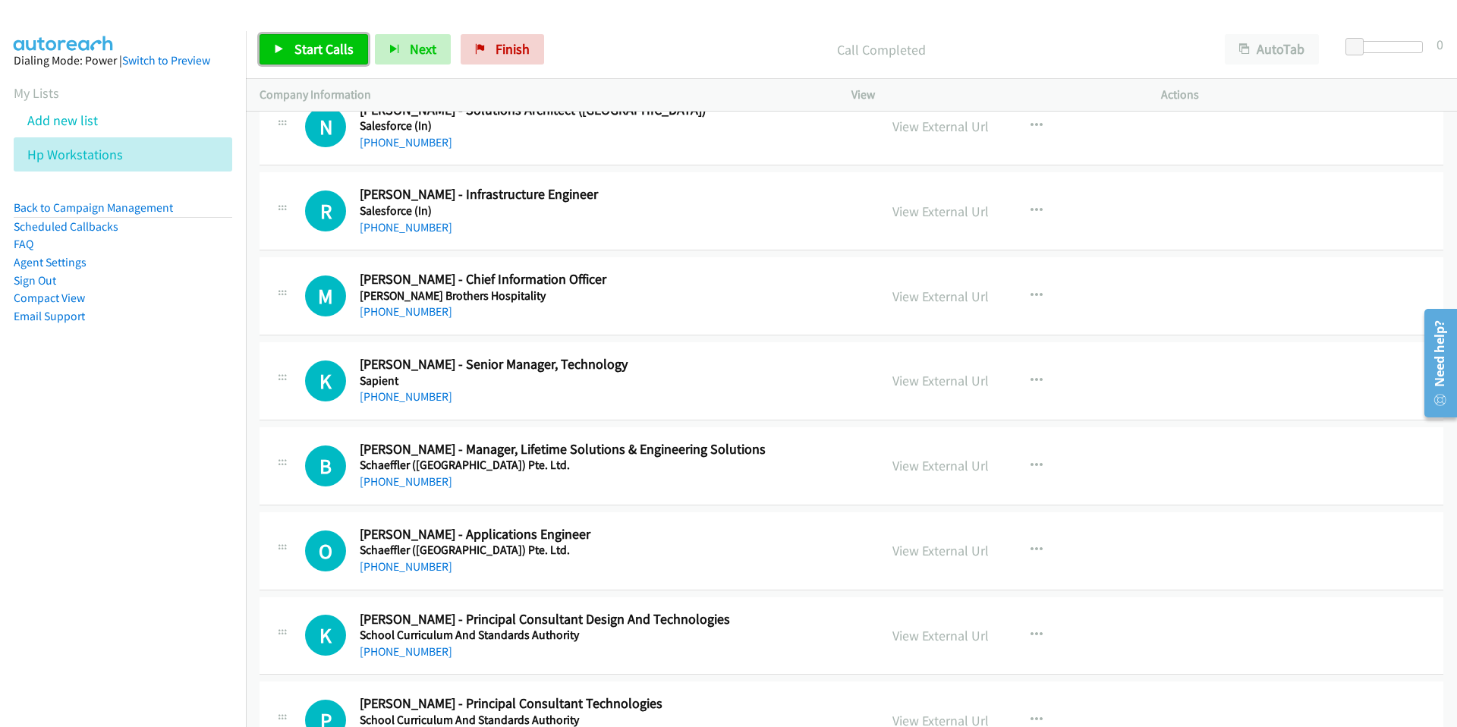
click at [312, 49] on span "Start Calls" at bounding box center [323, 48] width 59 height 17
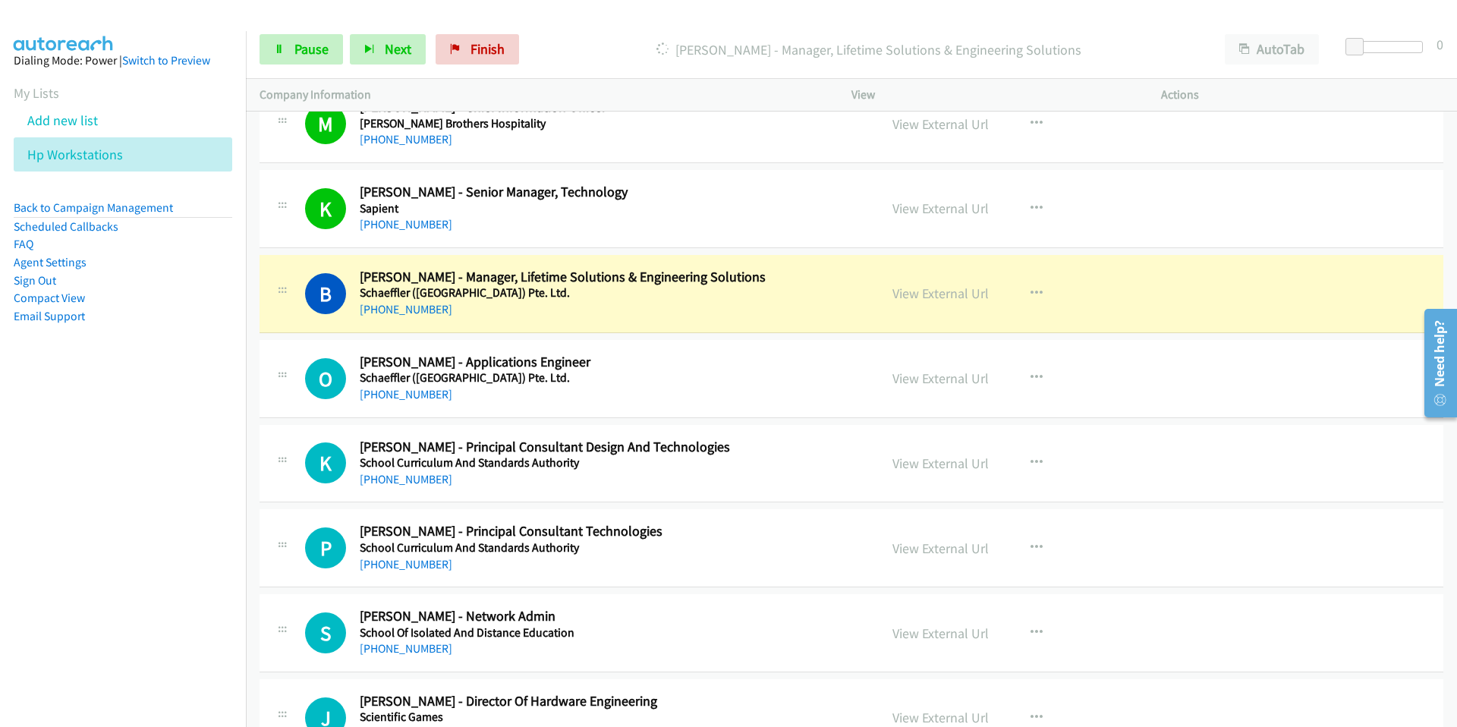
scroll to position [10029, 0]
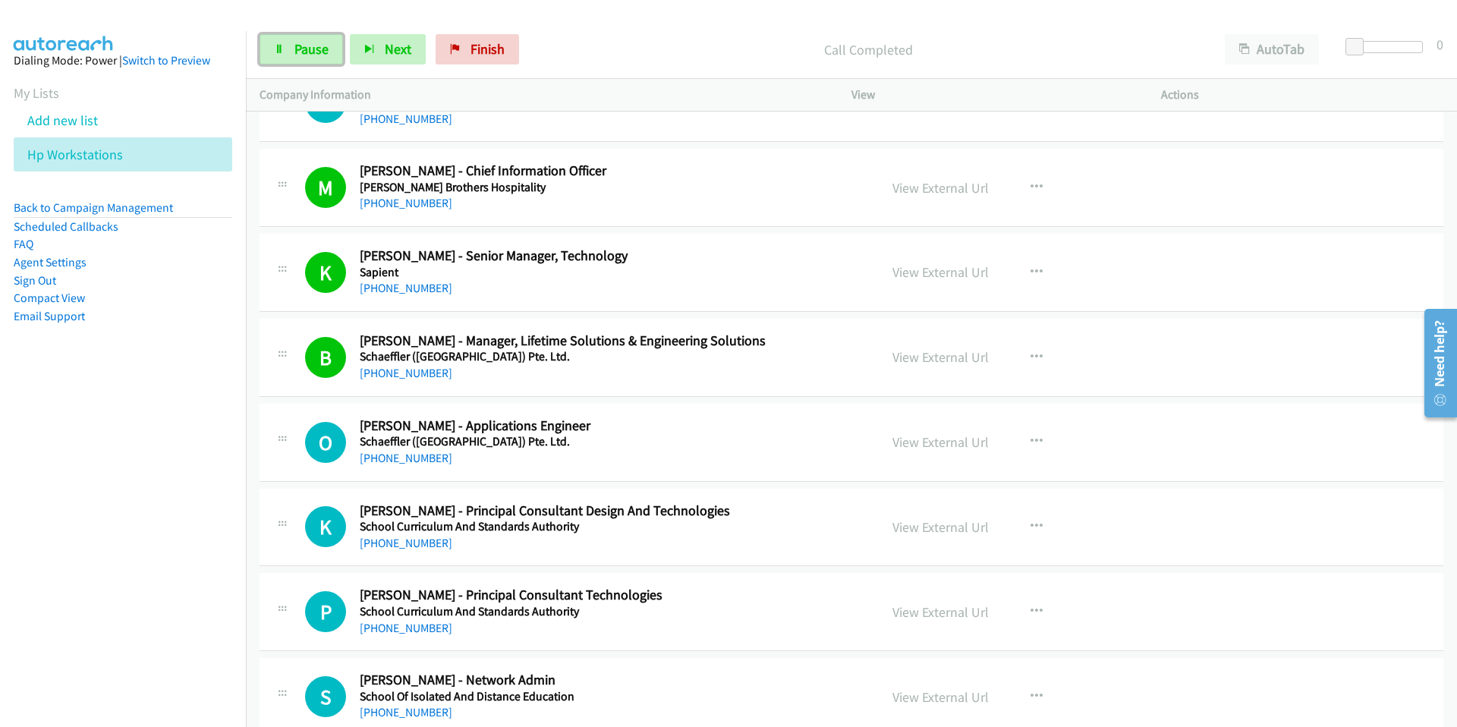
click at [298, 49] on span "Pause" at bounding box center [311, 48] width 34 height 17
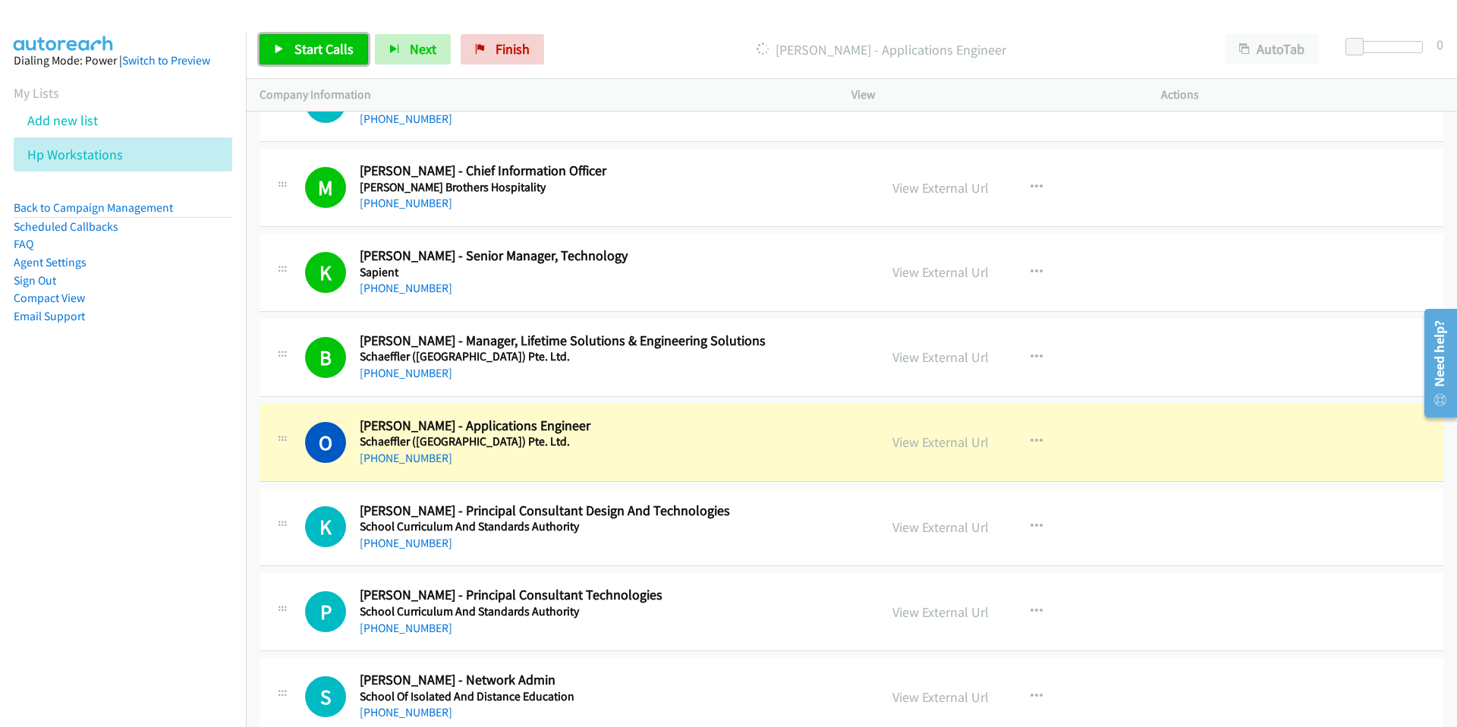
click at [323, 48] on span "Start Calls" at bounding box center [323, 48] width 59 height 17
click at [308, 49] on span "Pause" at bounding box center [311, 48] width 34 height 17
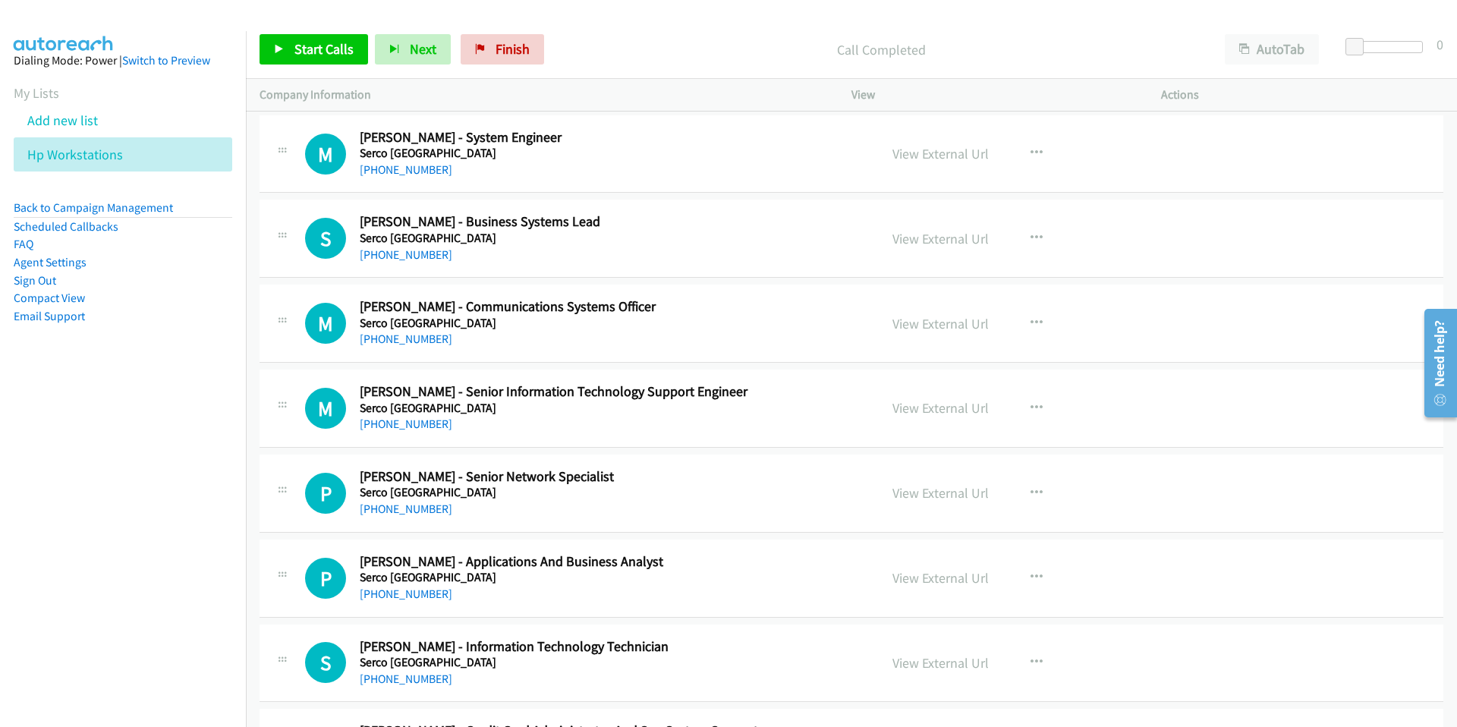
scroll to position [13982, 0]
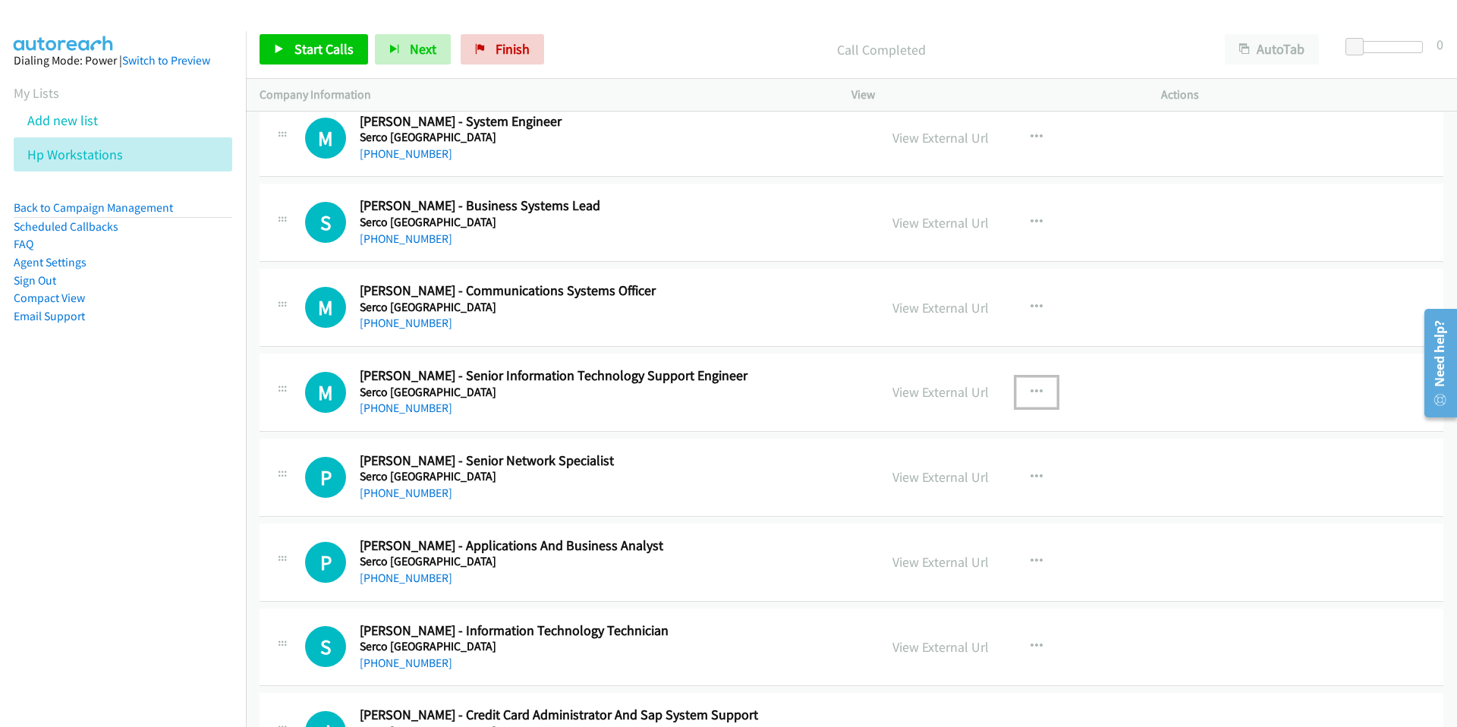
click at [1036, 389] on icon "button" at bounding box center [1037, 392] width 12 height 12
click at [935, 496] on link "Start Calls Here" at bounding box center [956, 492] width 202 height 30
click at [329, 41] on span "Start Calls" at bounding box center [323, 48] width 59 height 17
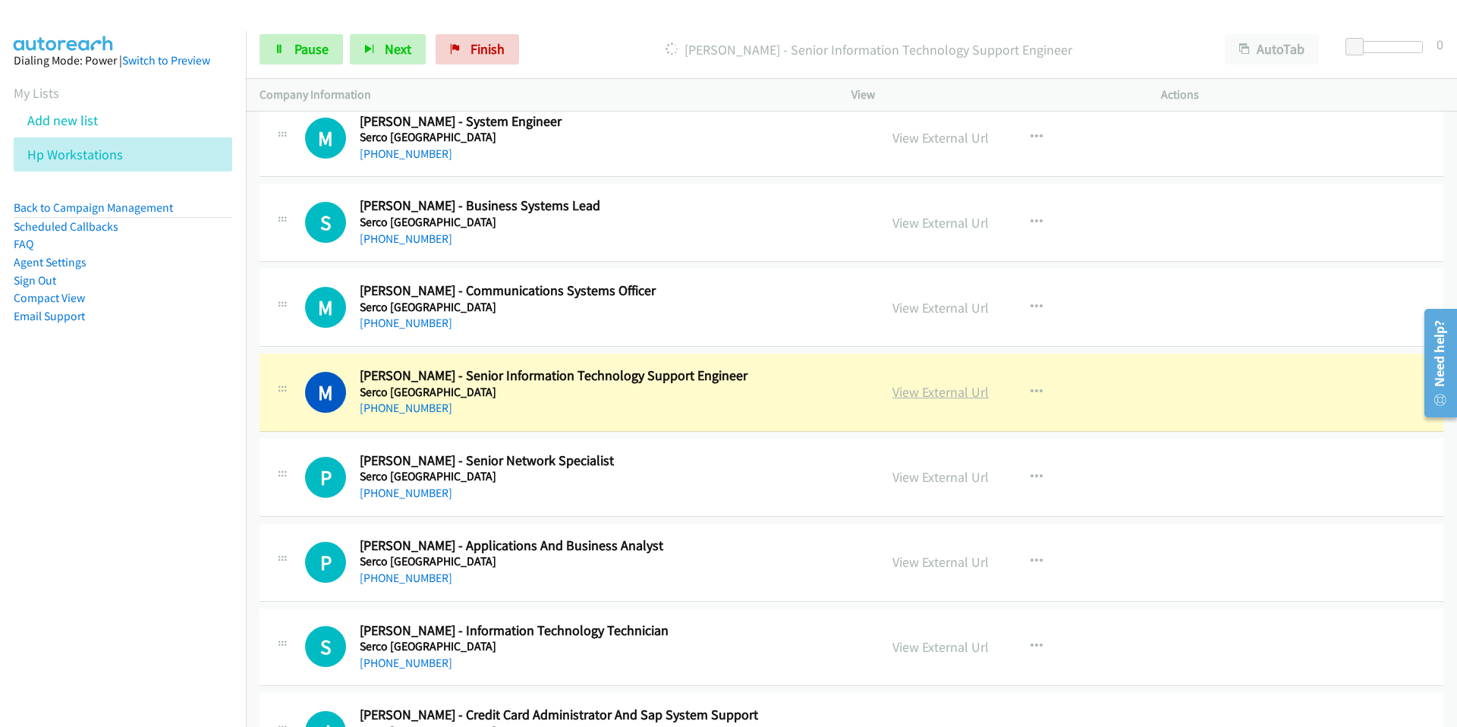
click at [930, 393] on link "View External Url" at bounding box center [941, 391] width 96 height 17
click at [307, 46] on span "Pause" at bounding box center [311, 48] width 34 height 17
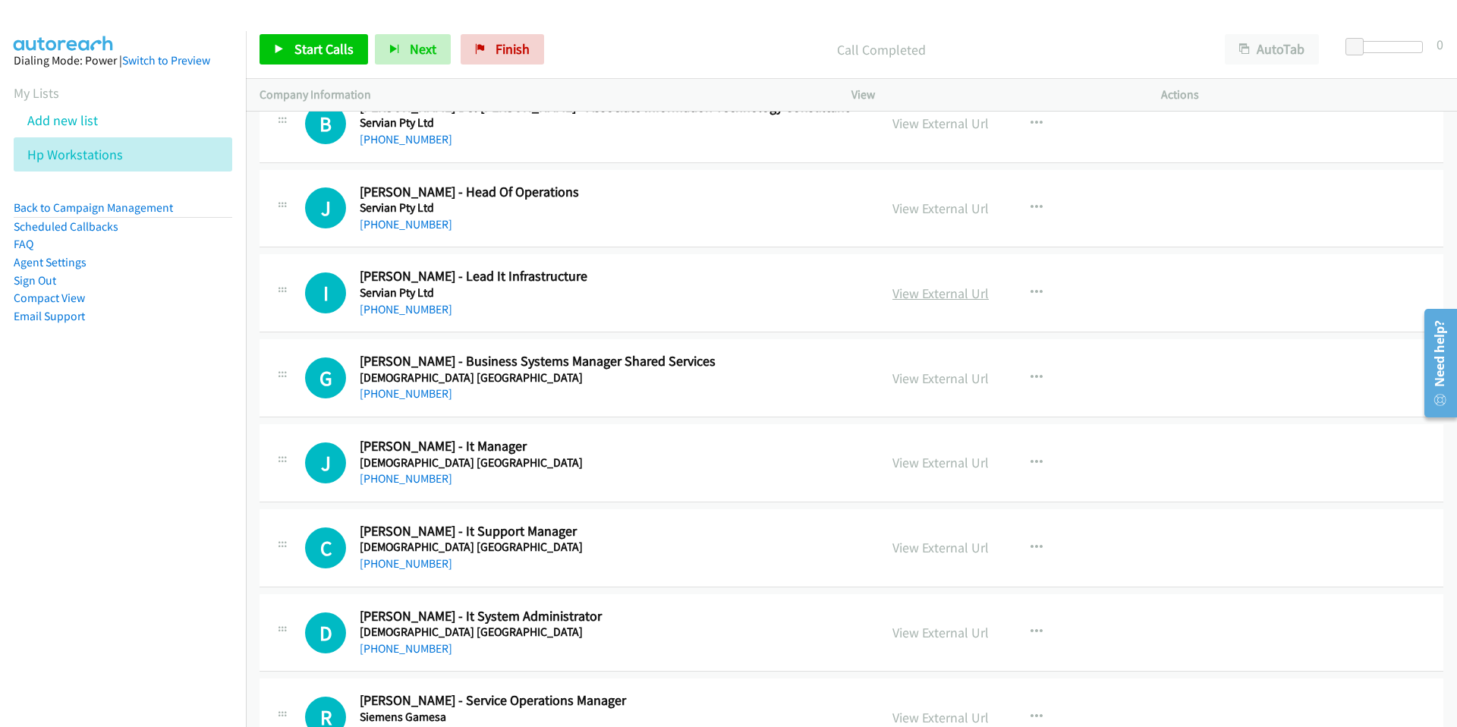
scroll to position [16208, 0]
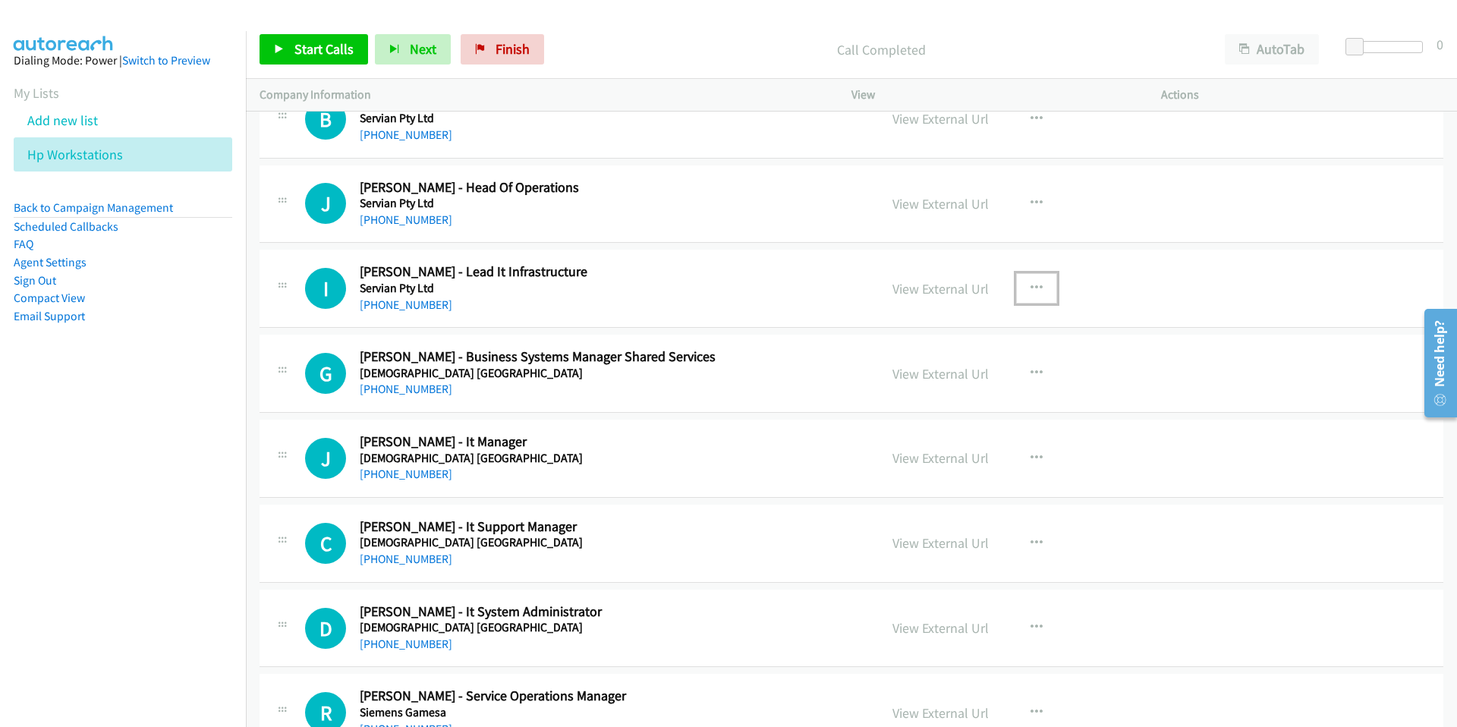
click at [1032, 291] on icon "button" at bounding box center [1037, 288] width 12 height 12
click at [931, 389] on link "Start Calls Here" at bounding box center [956, 388] width 202 height 30
click at [333, 49] on span "Start Calls" at bounding box center [323, 48] width 59 height 17
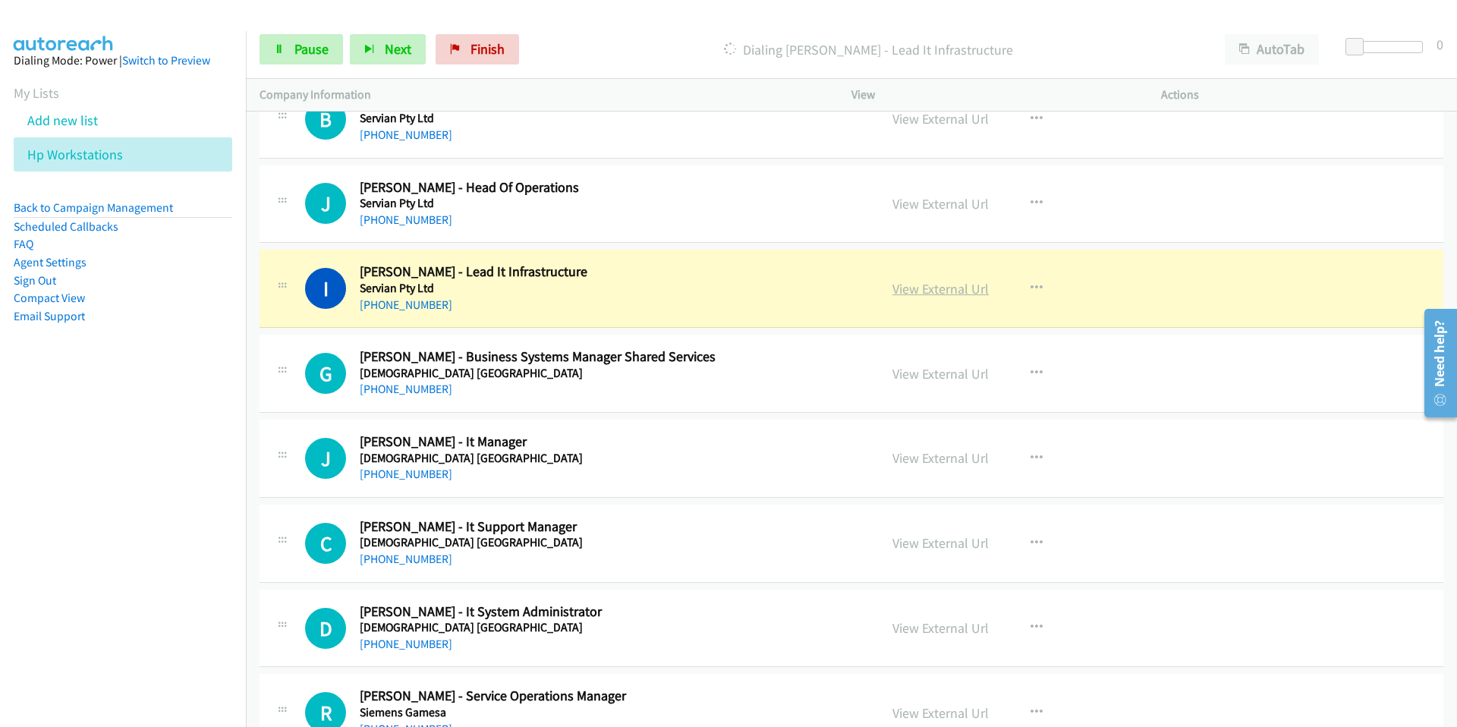
click at [925, 289] on link "View External Url" at bounding box center [941, 288] width 96 height 17
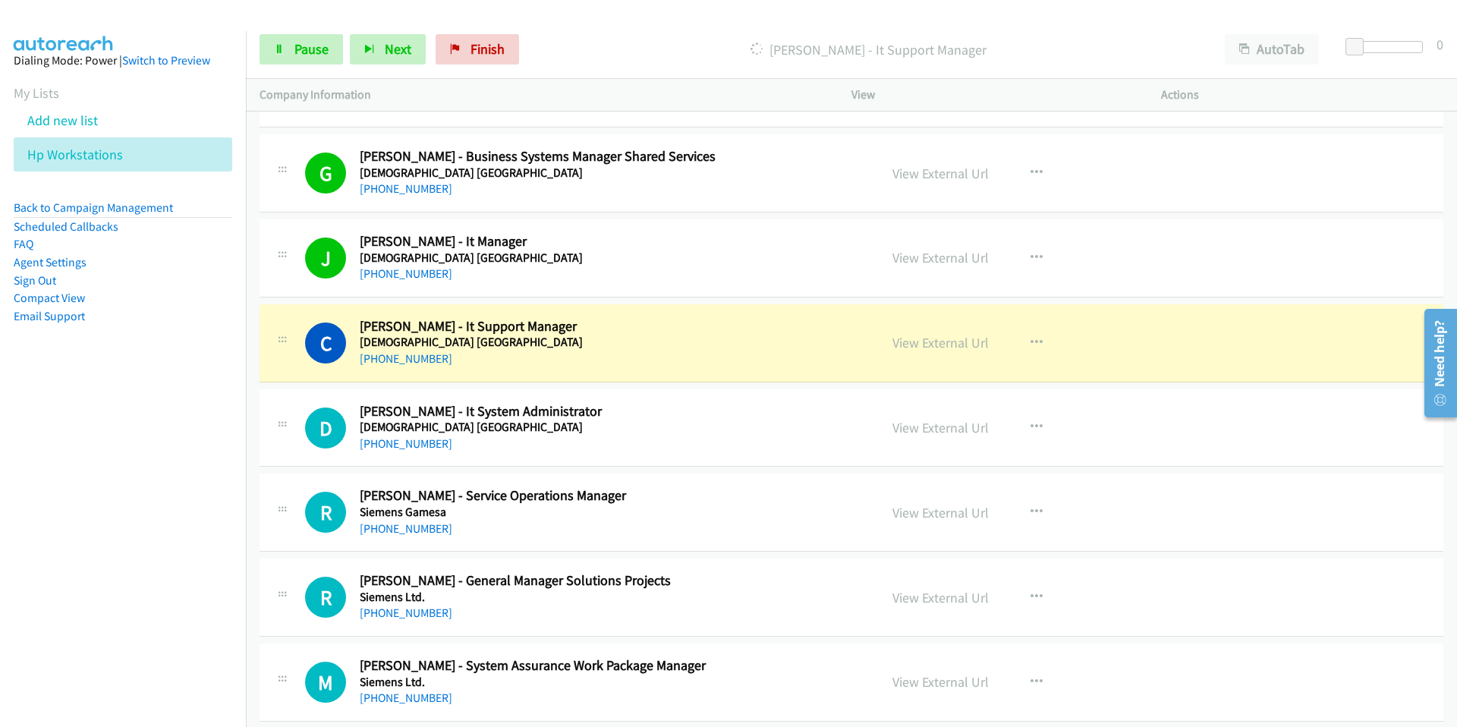
scroll to position [16409, 0]
click at [1039, 339] on icon "button" at bounding box center [1037, 342] width 12 height 12
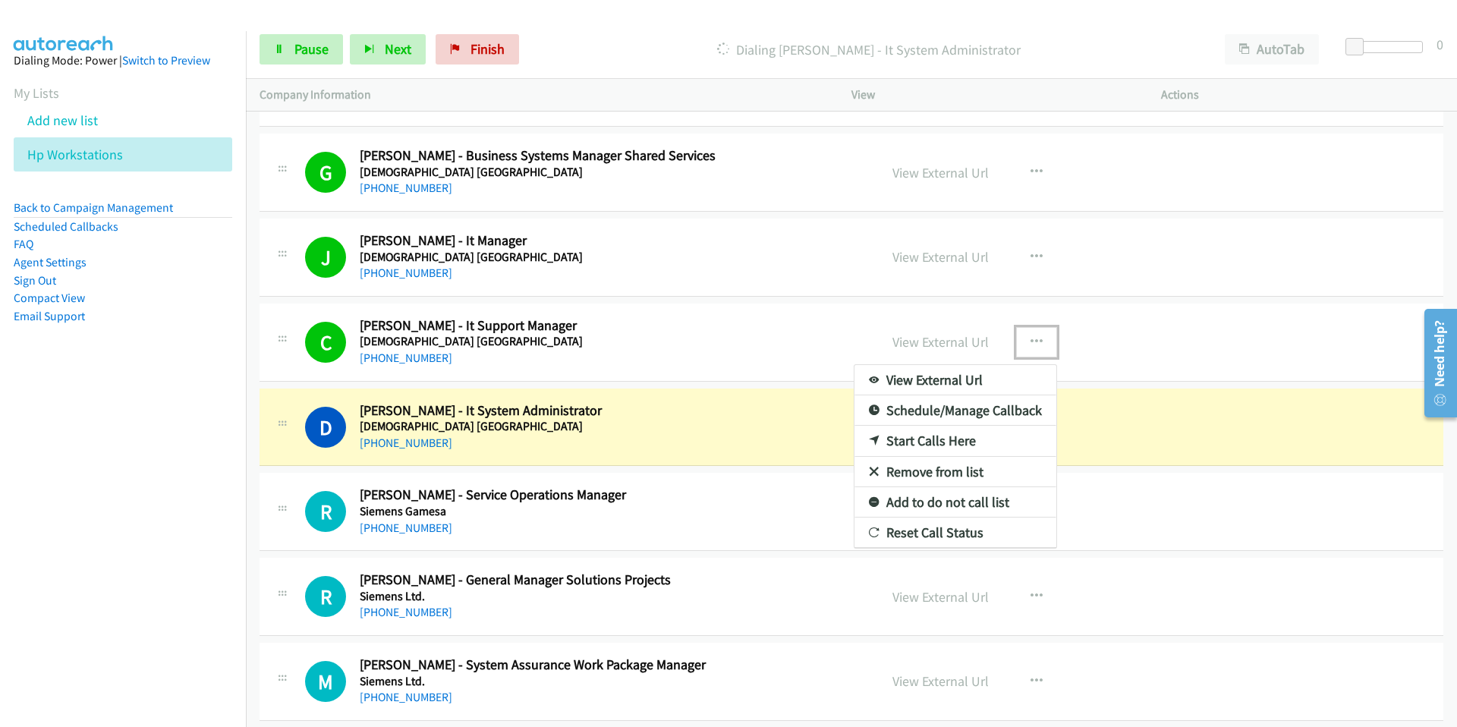
click at [920, 337] on div at bounding box center [728, 363] width 1457 height 727
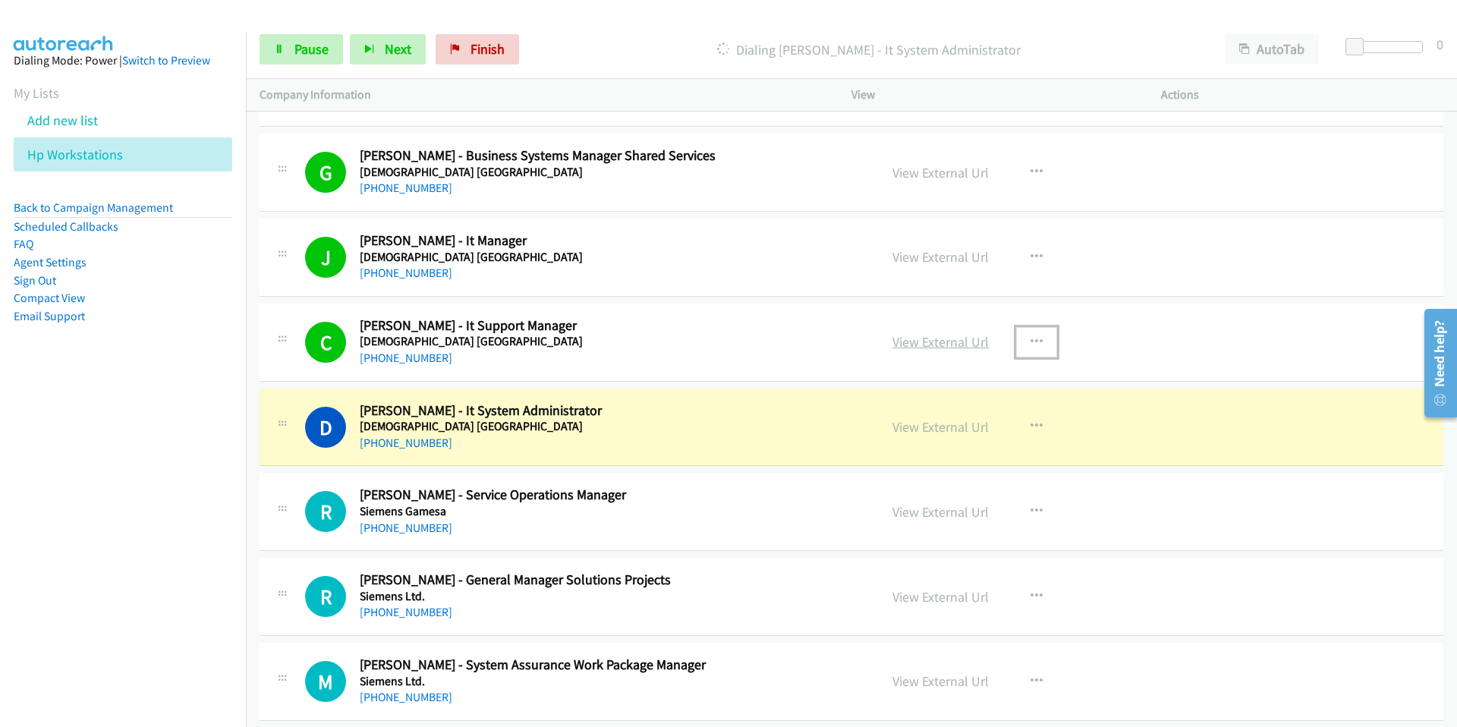
click at [917, 347] on link "View External Url" at bounding box center [941, 341] width 96 height 17
click at [297, 45] on span "Pause" at bounding box center [311, 48] width 34 height 17
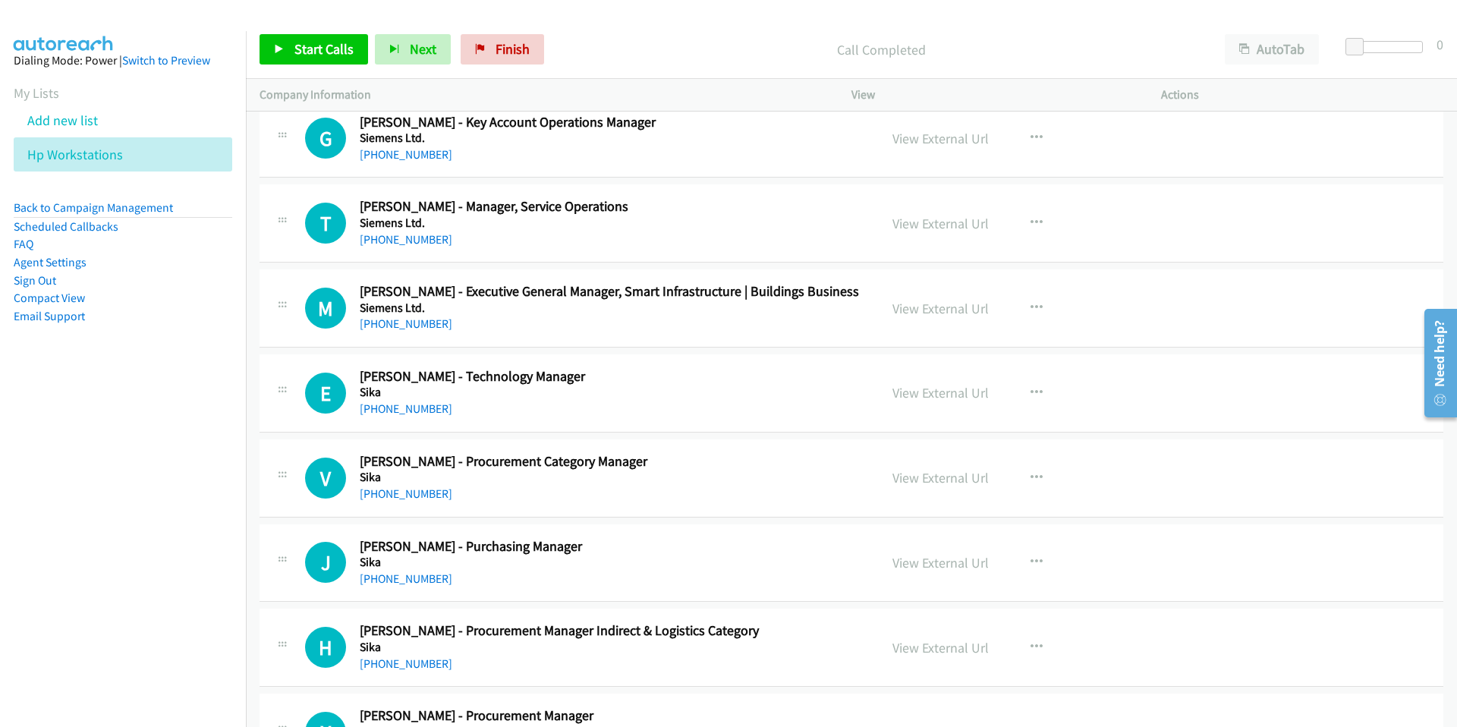
scroll to position [17215, 0]
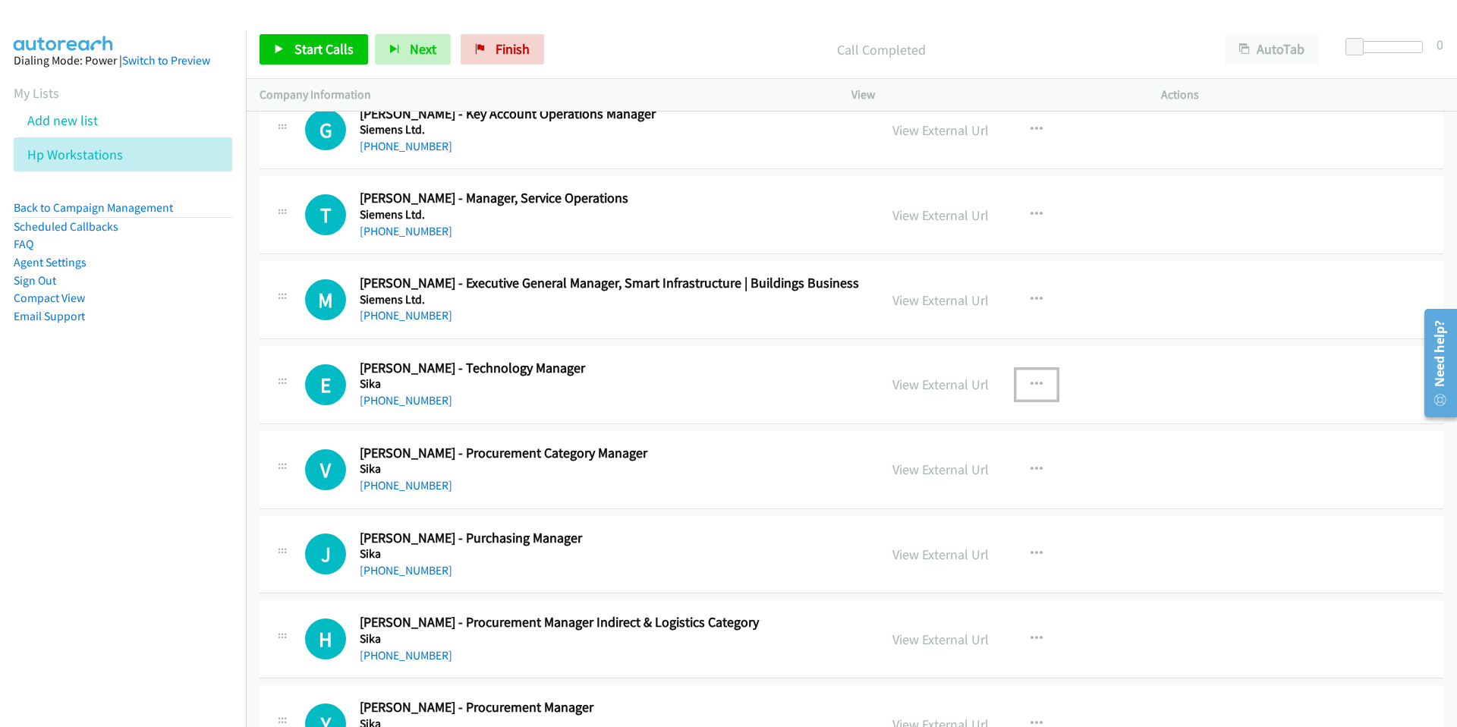
click at [1038, 383] on icon "button" at bounding box center [1037, 385] width 12 height 12
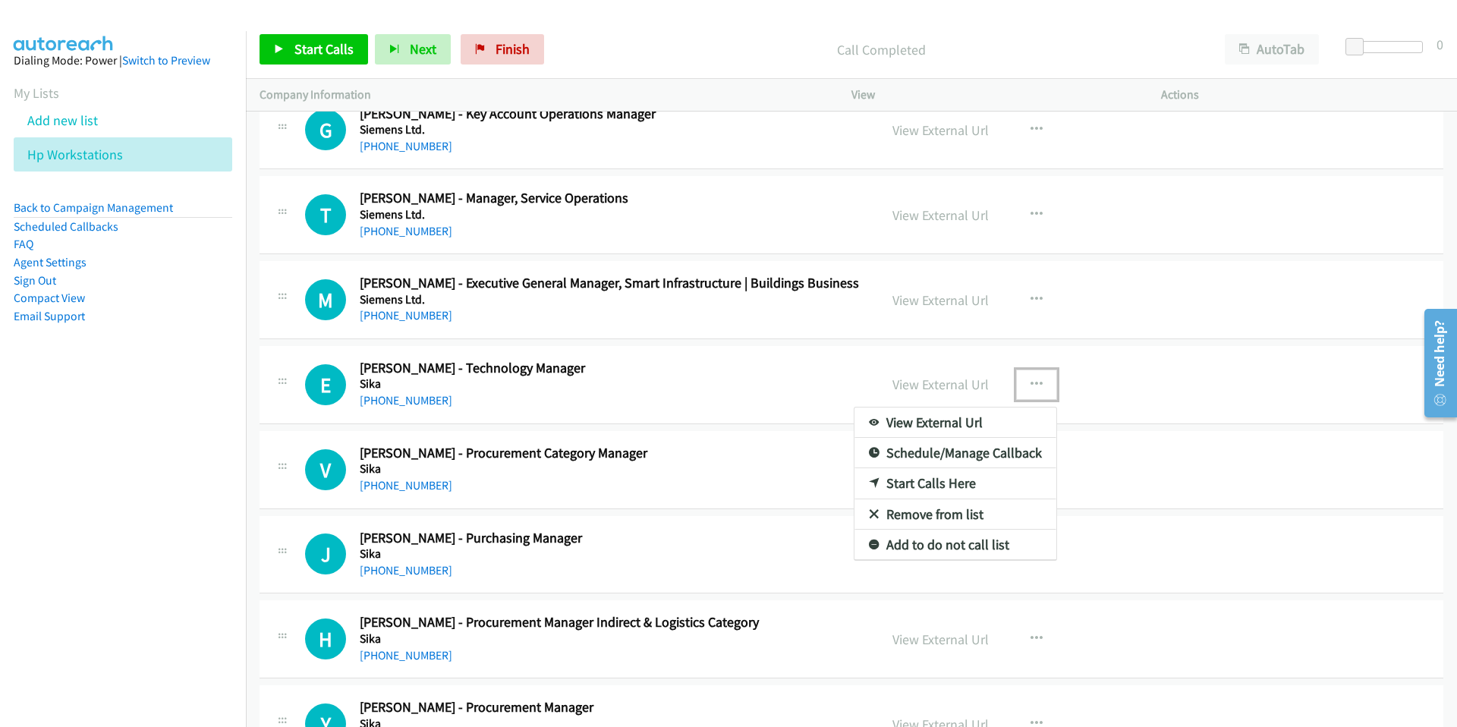
click at [930, 480] on link "Start Calls Here" at bounding box center [956, 483] width 202 height 30
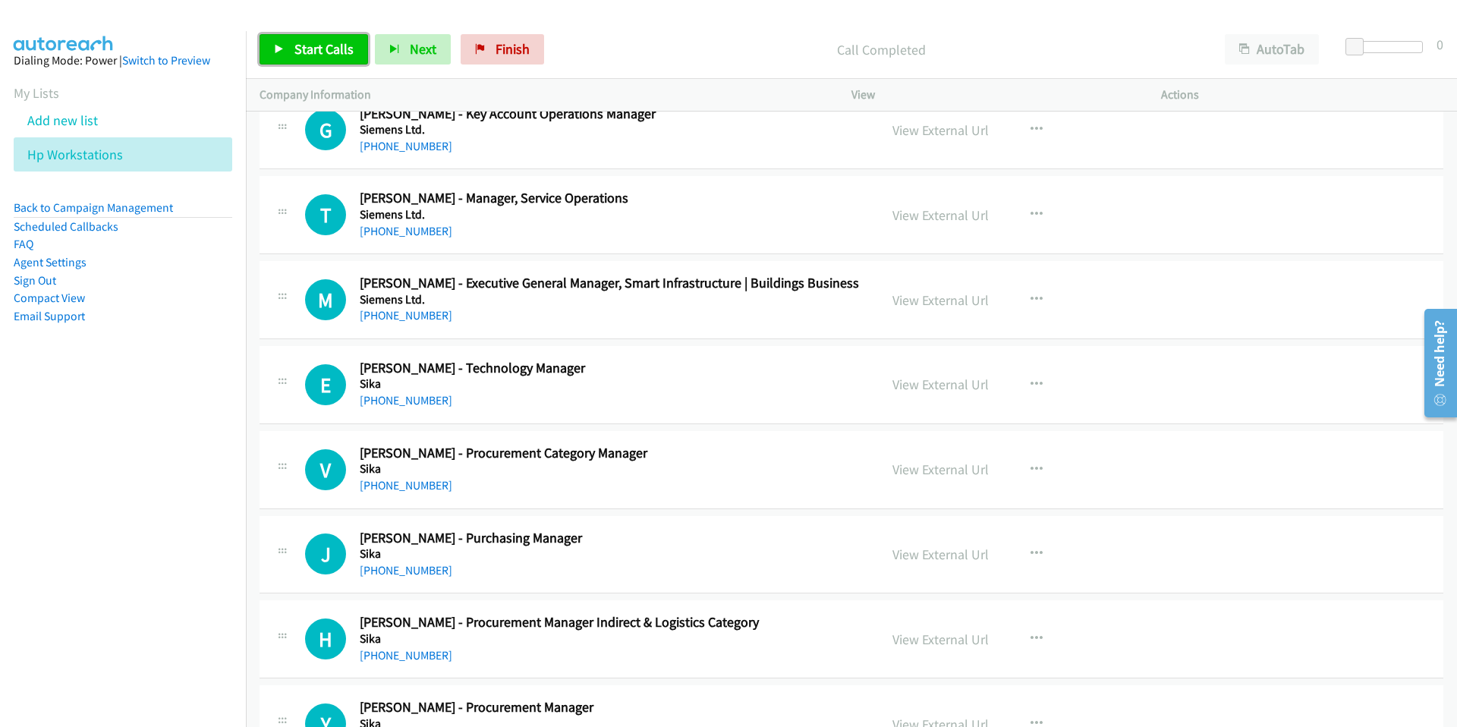
click at [298, 43] on span "Start Calls" at bounding box center [323, 48] width 59 height 17
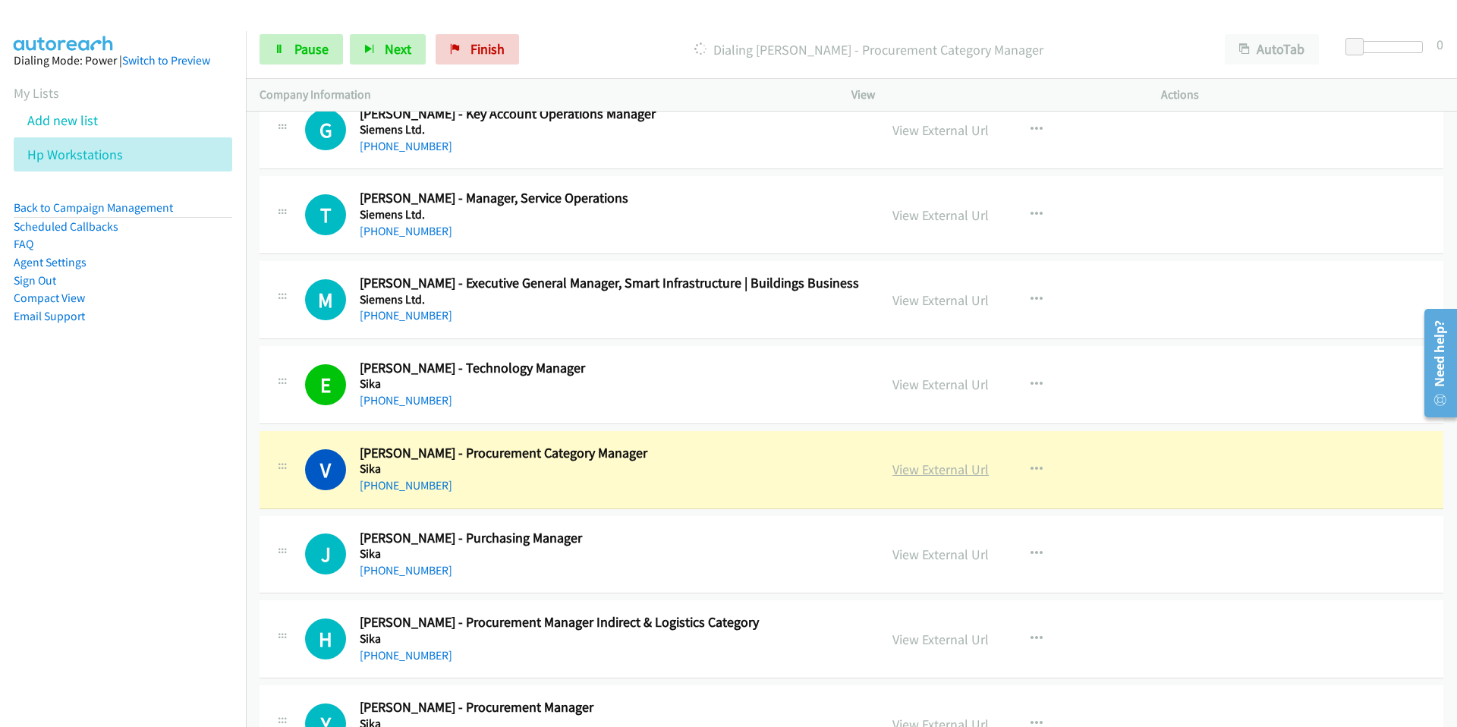
click at [925, 472] on link "View External Url" at bounding box center [941, 469] width 96 height 17
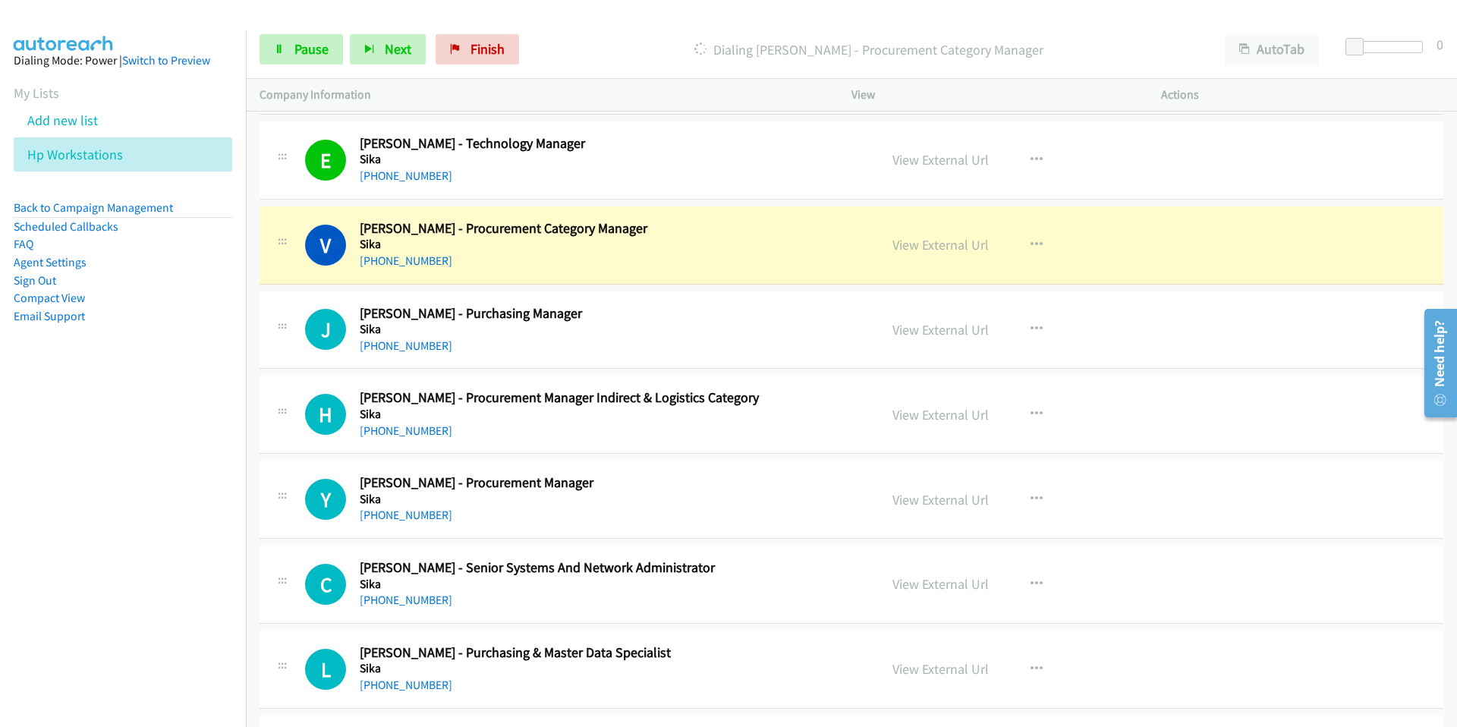
scroll to position [17507, 0]
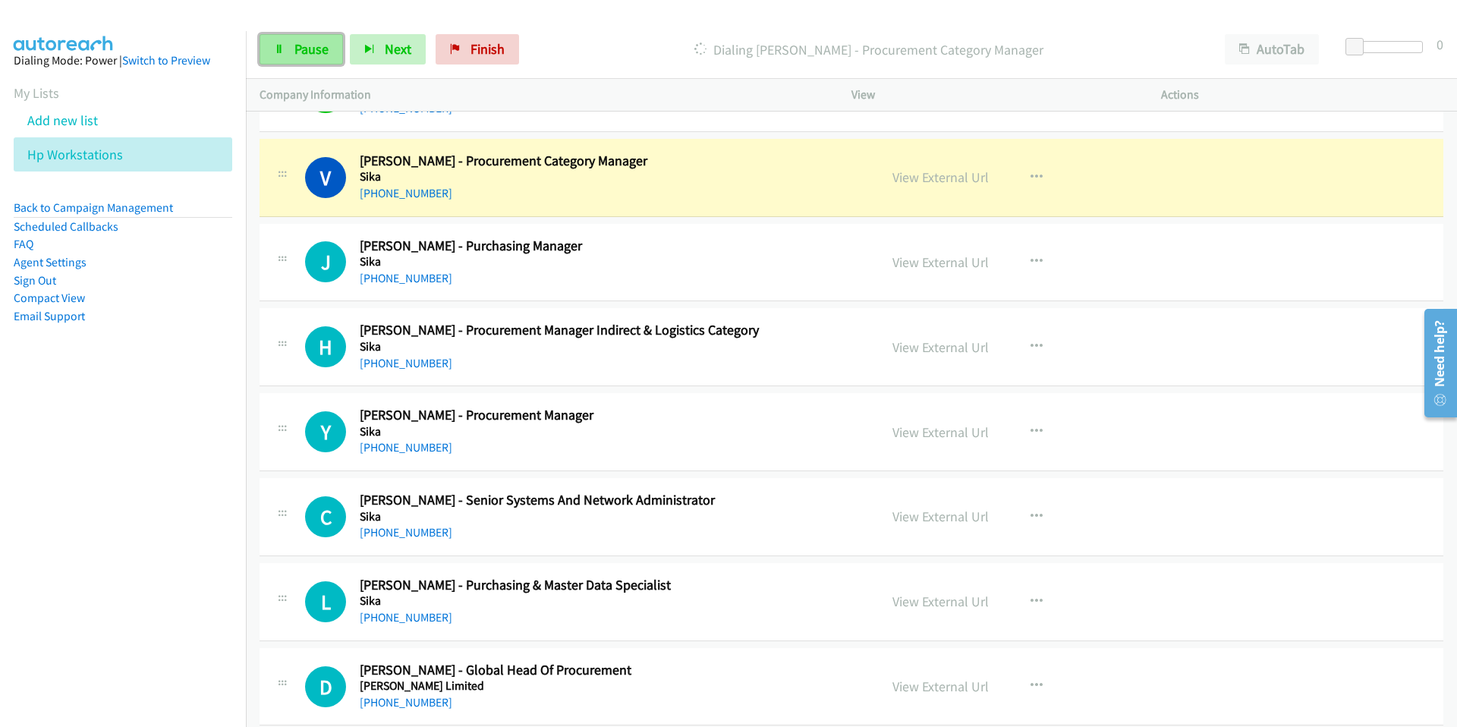
click at [294, 49] on span "Pause" at bounding box center [311, 48] width 34 height 17
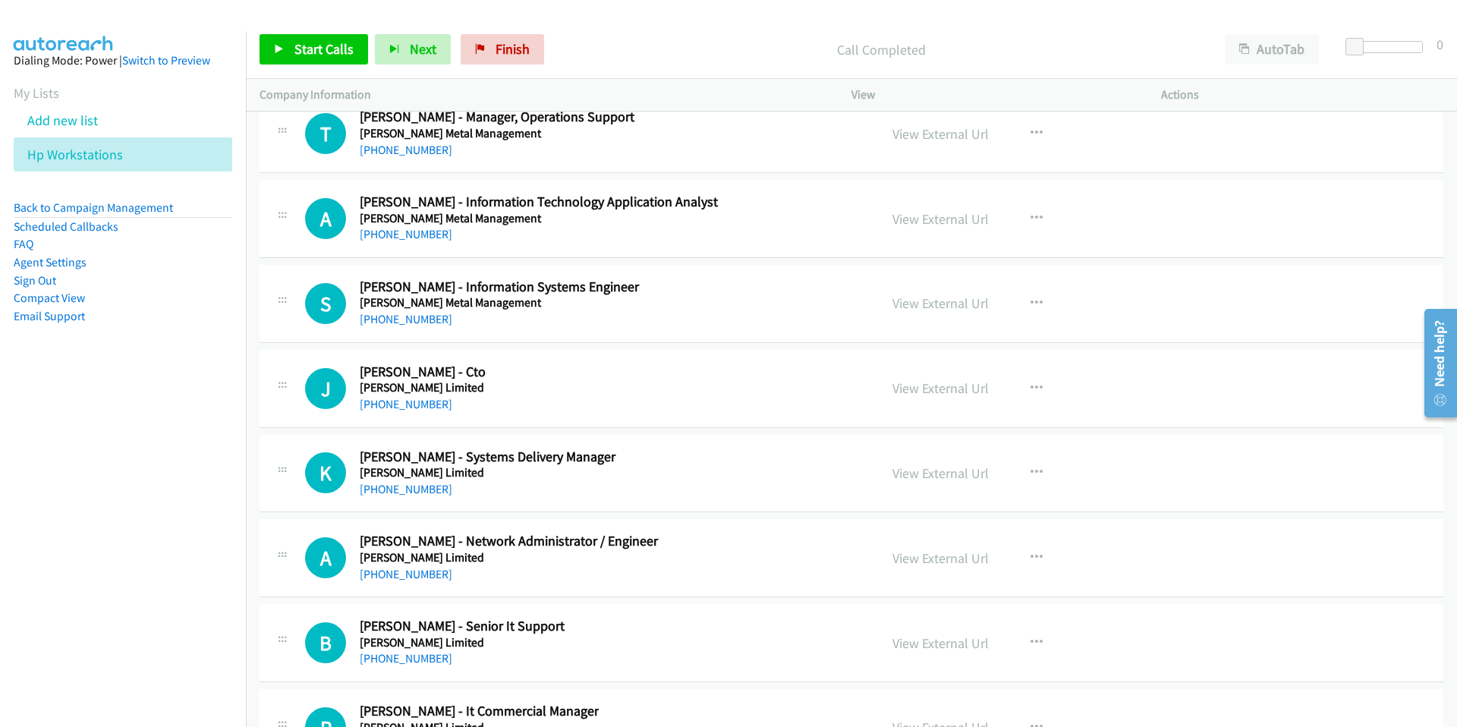
scroll to position [18682, 0]
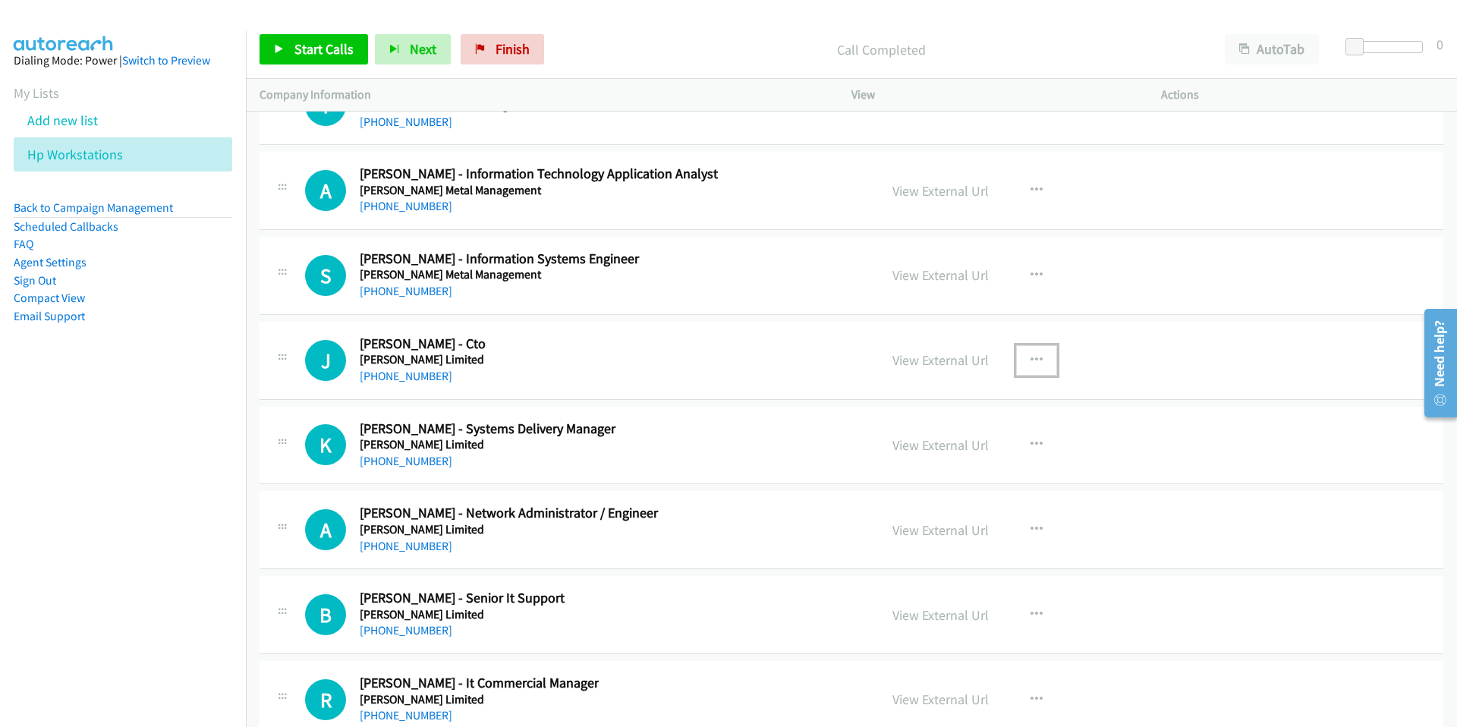
click at [1039, 355] on icon "button" at bounding box center [1037, 360] width 12 height 12
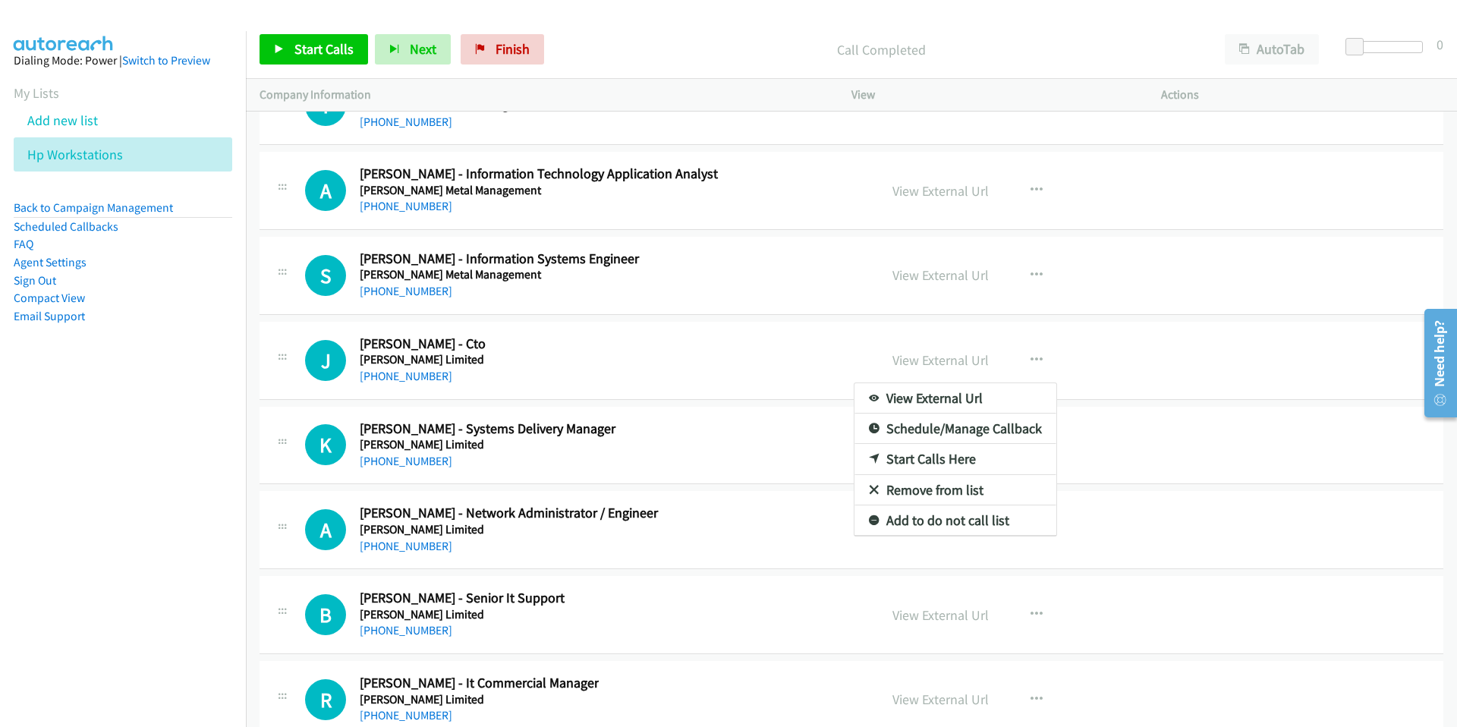
click at [304, 40] on div at bounding box center [728, 363] width 1457 height 727
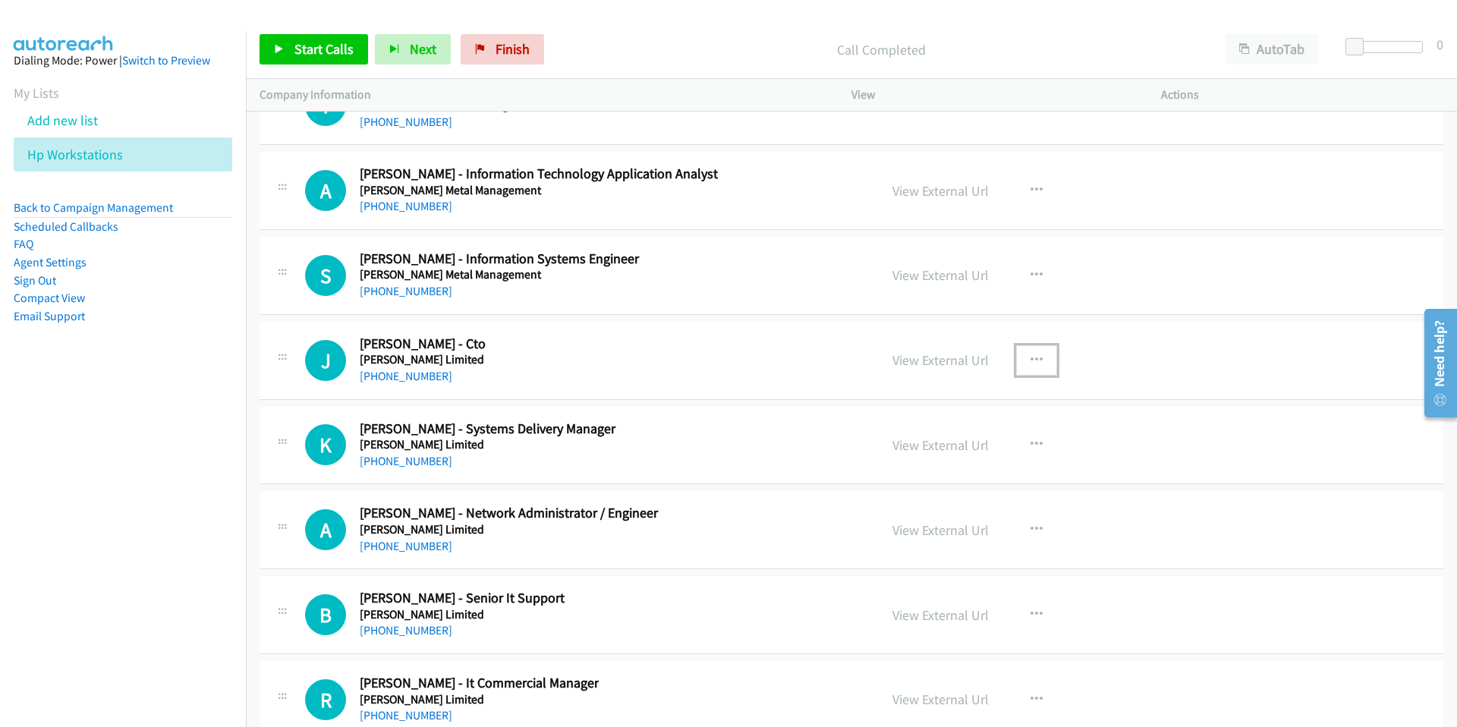
click at [1028, 358] on button "button" at bounding box center [1036, 360] width 41 height 30
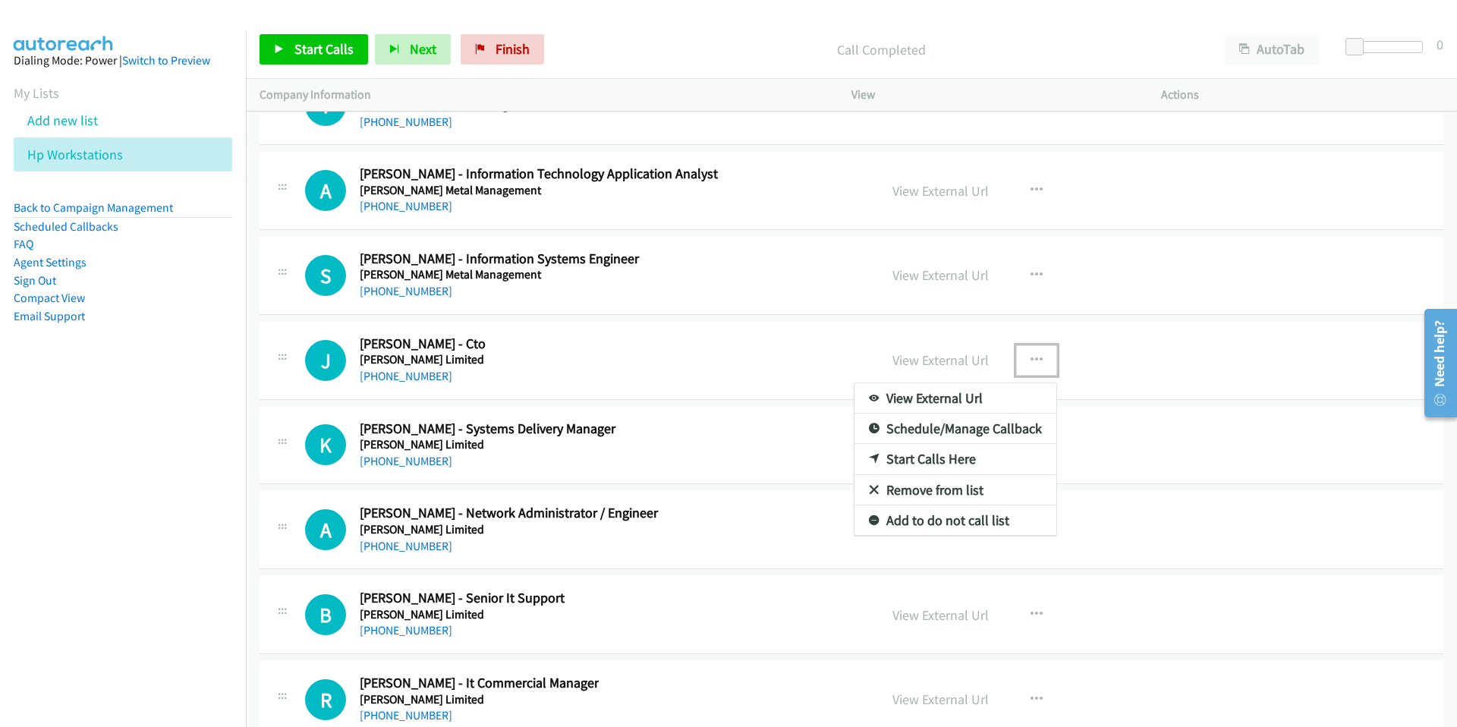
click at [917, 457] on link "Start Calls Here" at bounding box center [956, 459] width 202 height 30
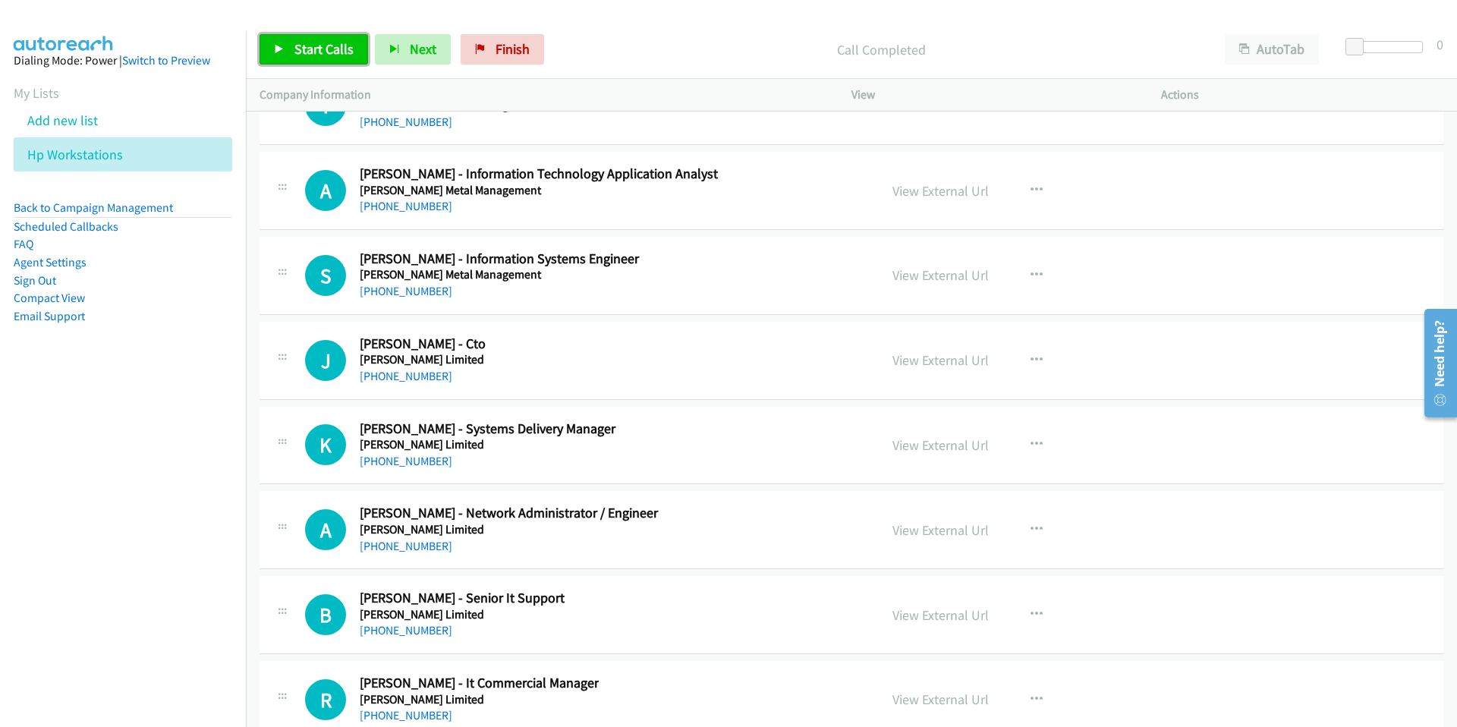
click at [310, 49] on span "Start Calls" at bounding box center [323, 48] width 59 height 17
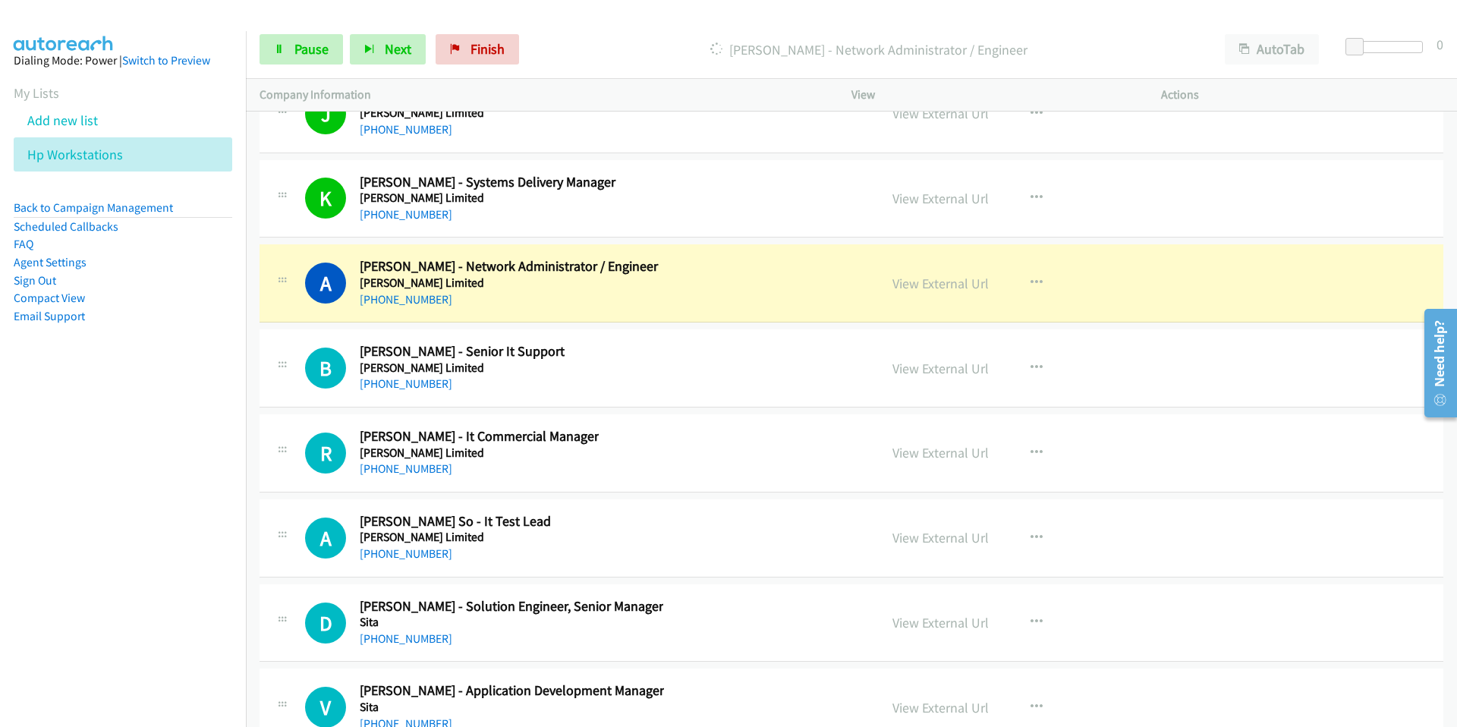
scroll to position [18936, 0]
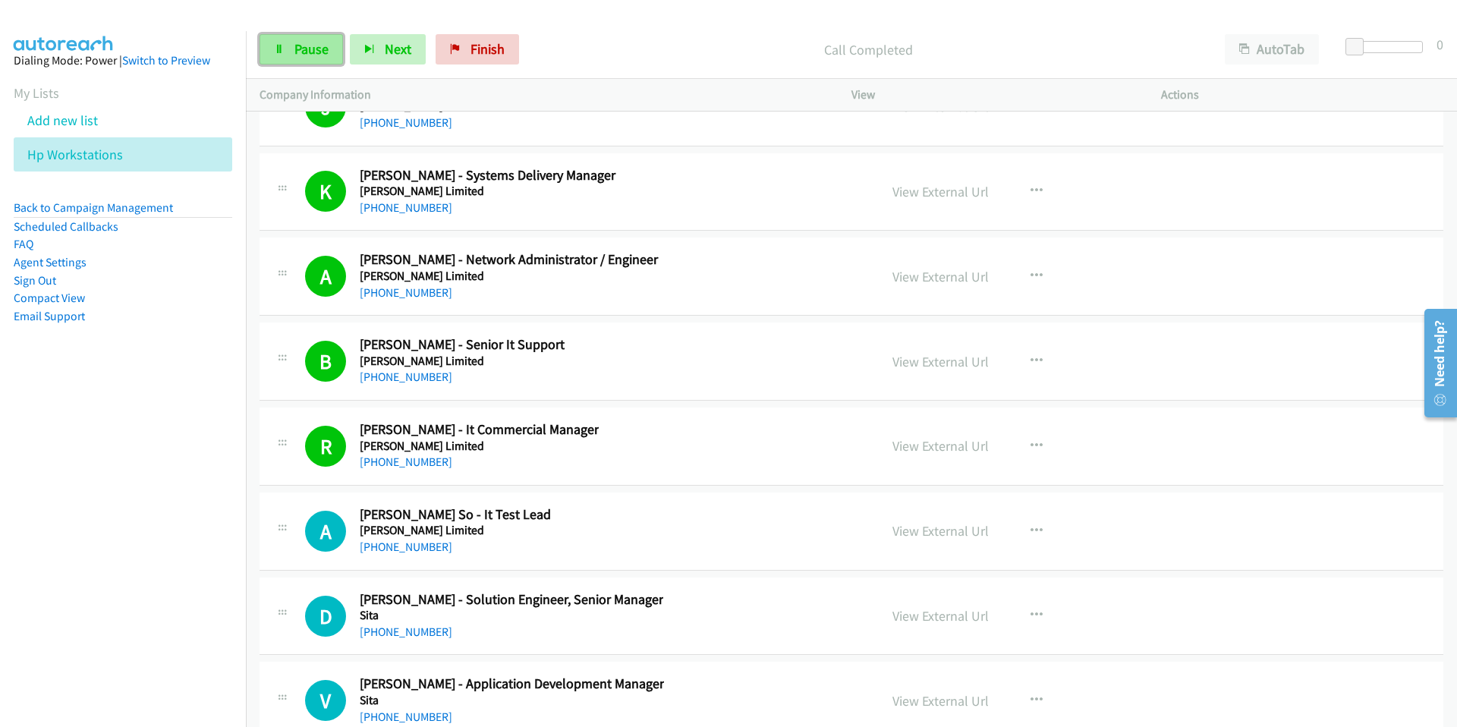
click at [299, 44] on span "Pause" at bounding box center [311, 48] width 34 height 17
click at [299, 51] on span "Pause" at bounding box center [311, 48] width 34 height 17
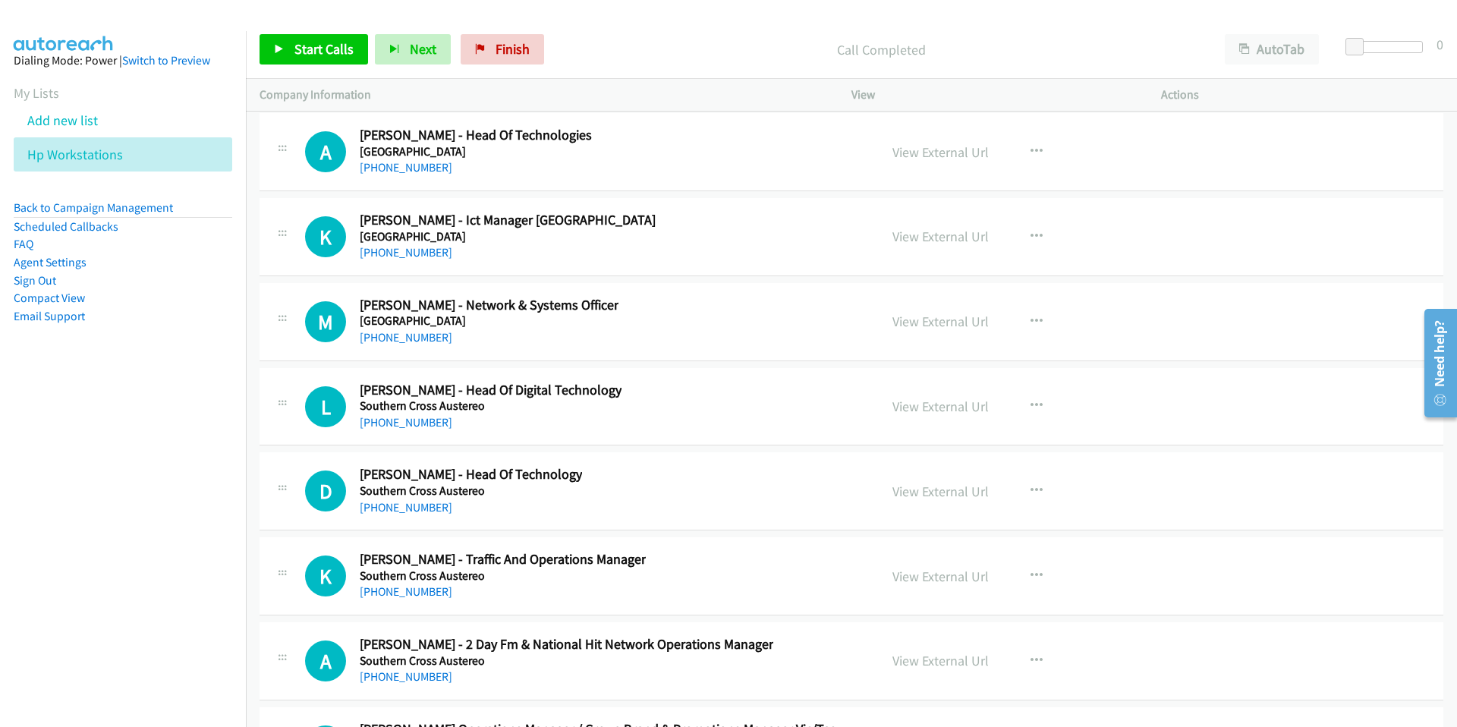
scroll to position [23224, 0]
